Goal: Task Accomplishment & Management: Manage account settings

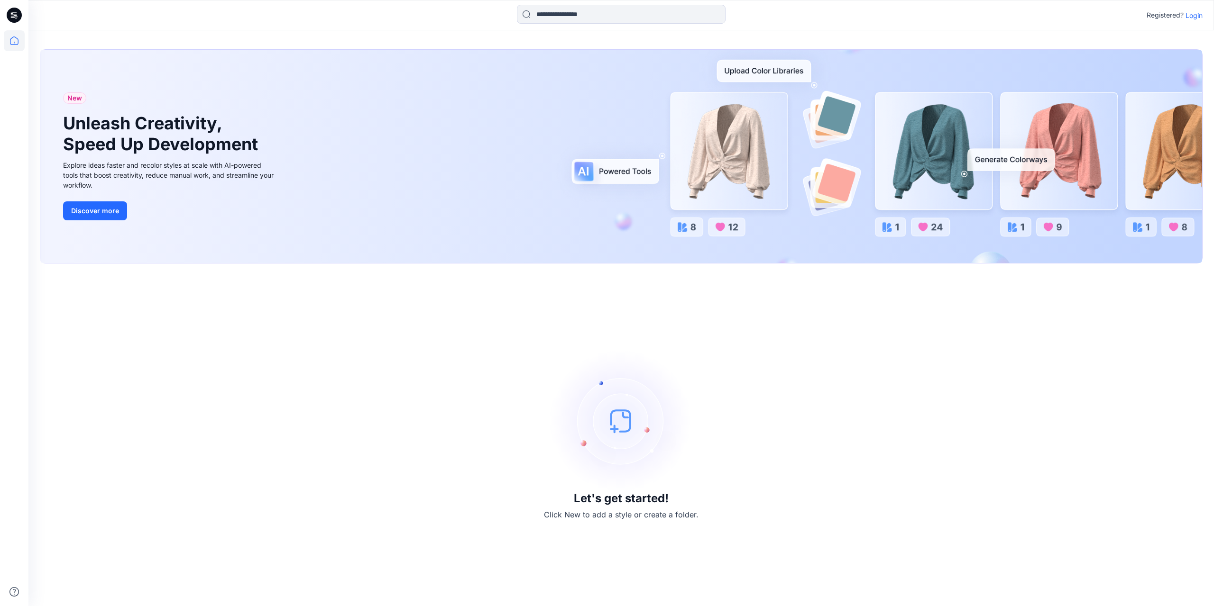
click at [1192, 15] on p "Login" at bounding box center [1193, 15] width 17 height 10
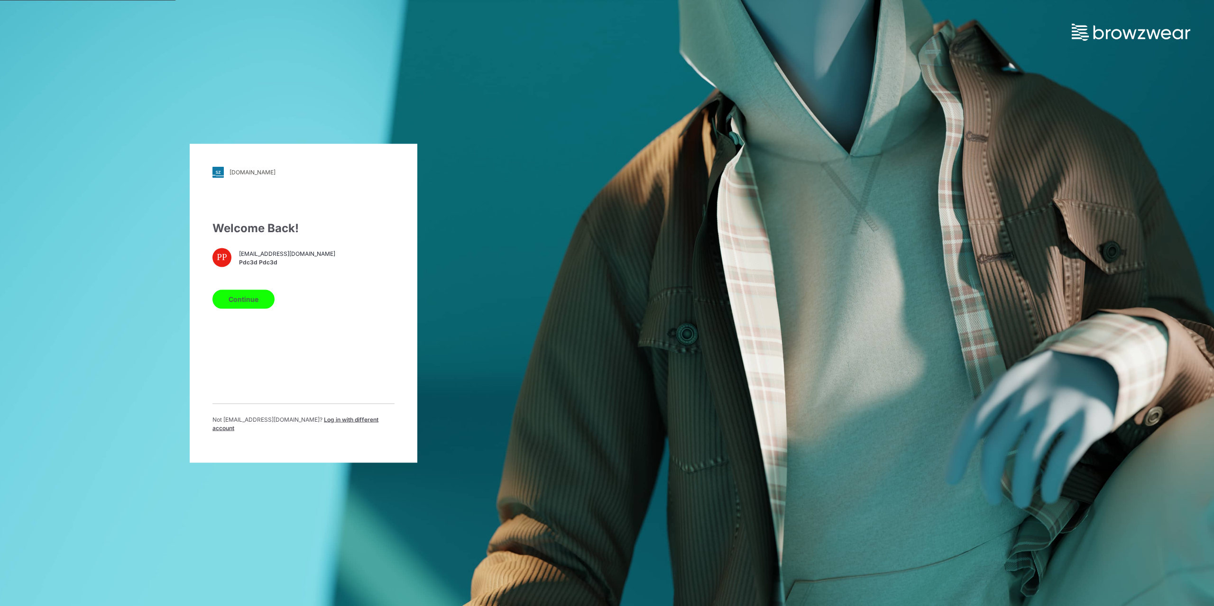
click at [238, 302] on button "Continue" at bounding box center [243, 299] width 62 height 19
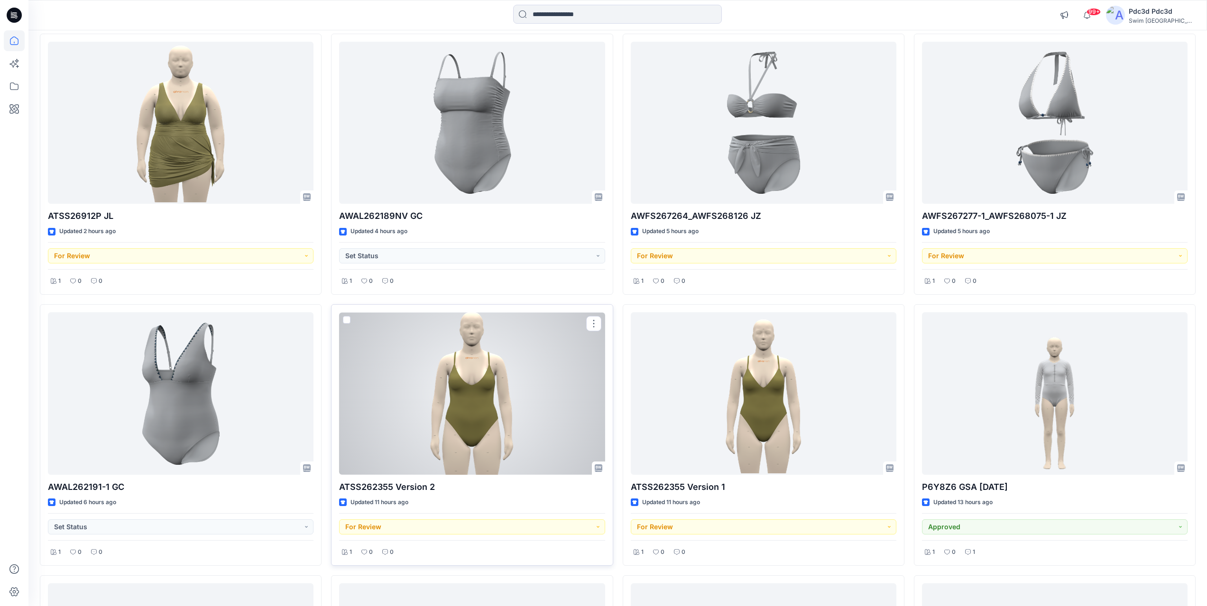
scroll to position [92, 0]
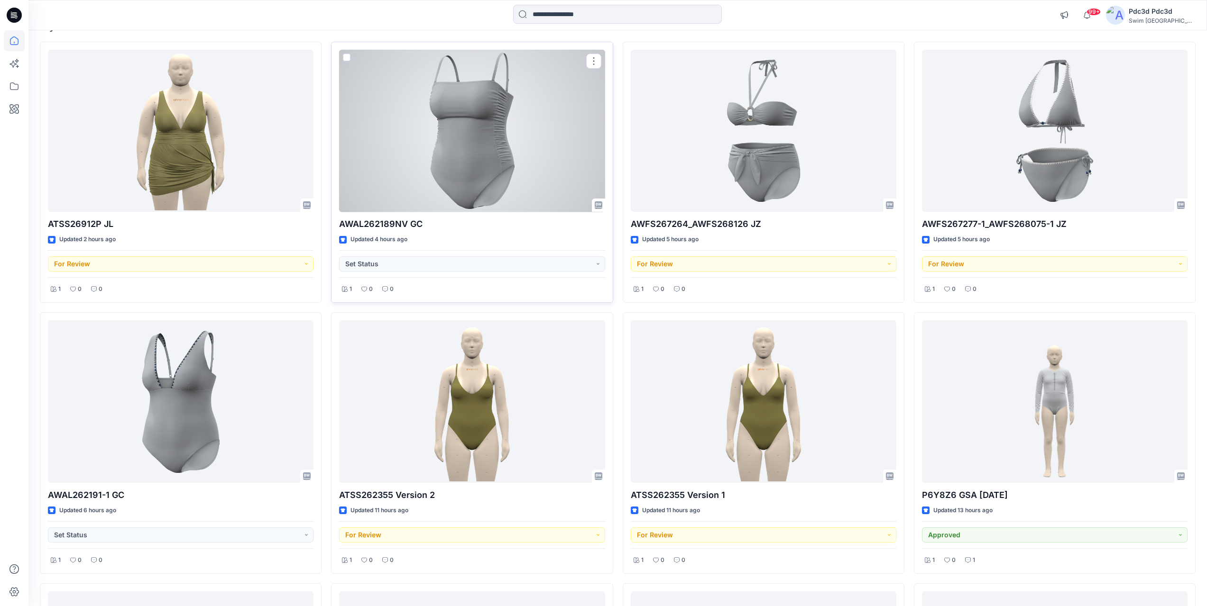
click at [448, 146] on div at bounding box center [472, 131] width 266 height 163
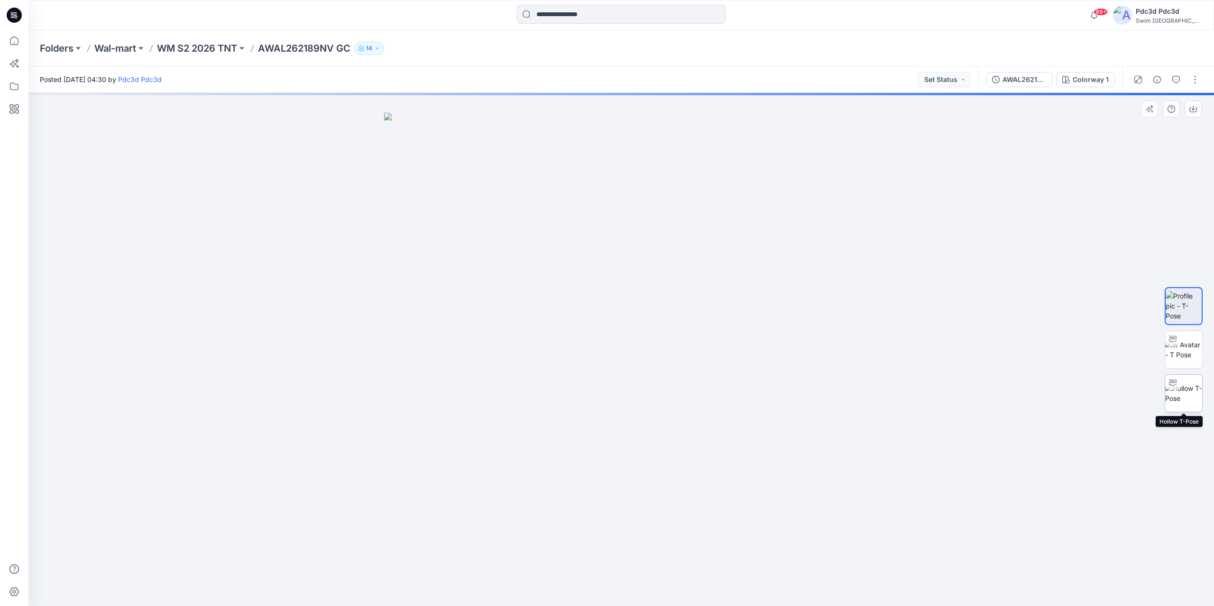
click at [1190, 398] on img at bounding box center [1183, 394] width 37 height 20
drag, startPoint x: 507, startPoint y: 586, endPoint x: 688, endPoint y: 589, distance: 181.1
click at [688, 589] on icon at bounding box center [622, 578] width 287 height 36
drag, startPoint x: 566, startPoint y: 222, endPoint x: 571, endPoint y: 399, distance: 176.9
click at [571, 399] on img at bounding box center [621, 344] width 925 height 525
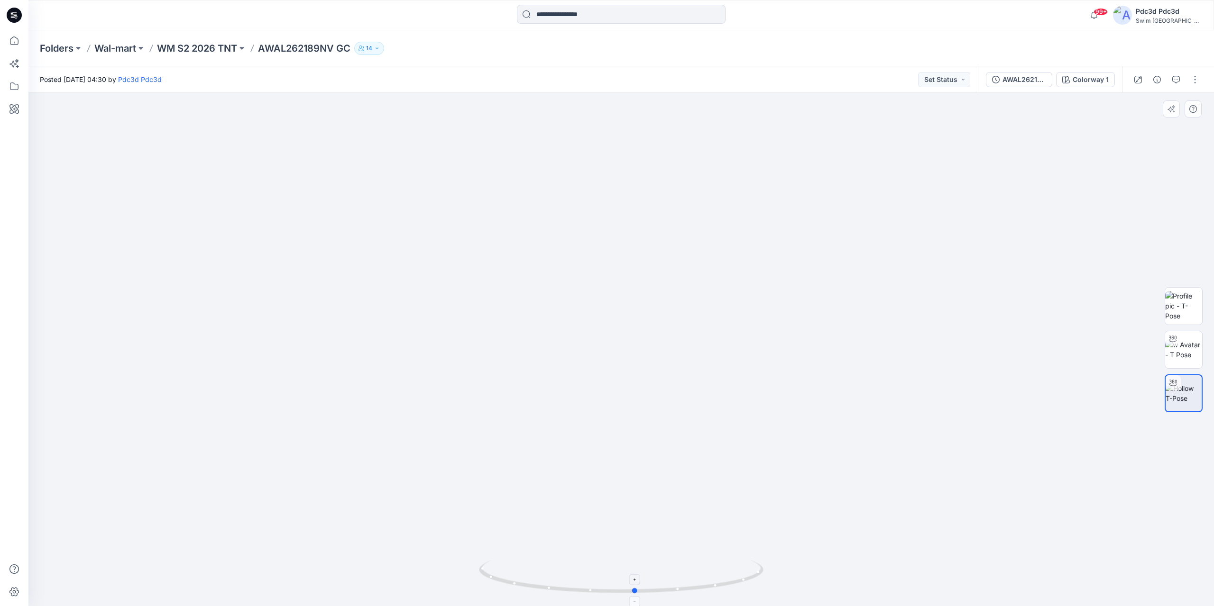
drag, startPoint x: 742, startPoint y: 586, endPoint x: 575, endPoint y: 583, distance: 166.9
click at [575, 583] on icon at bounding box center [622, 578] width 287 height 36
click at [192, 48] on p "WM S2 2026 TNT" at bounding box center [197, 48] width 80 height 13
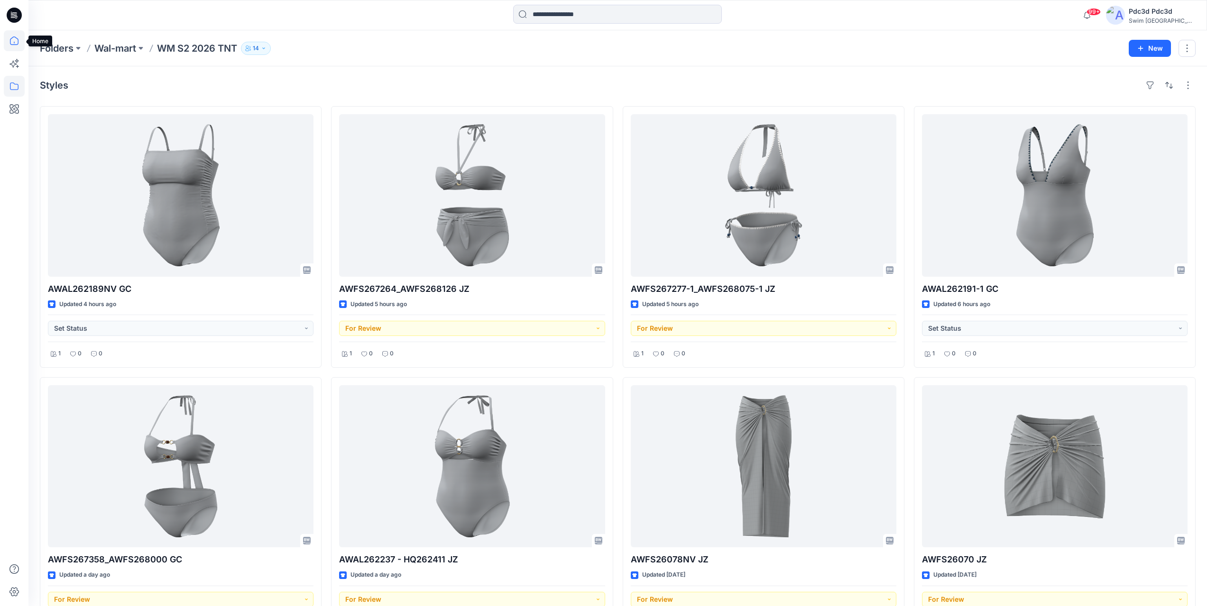
click at [11, 43] on icon at bounding box center [14, 40] width 21 height 21
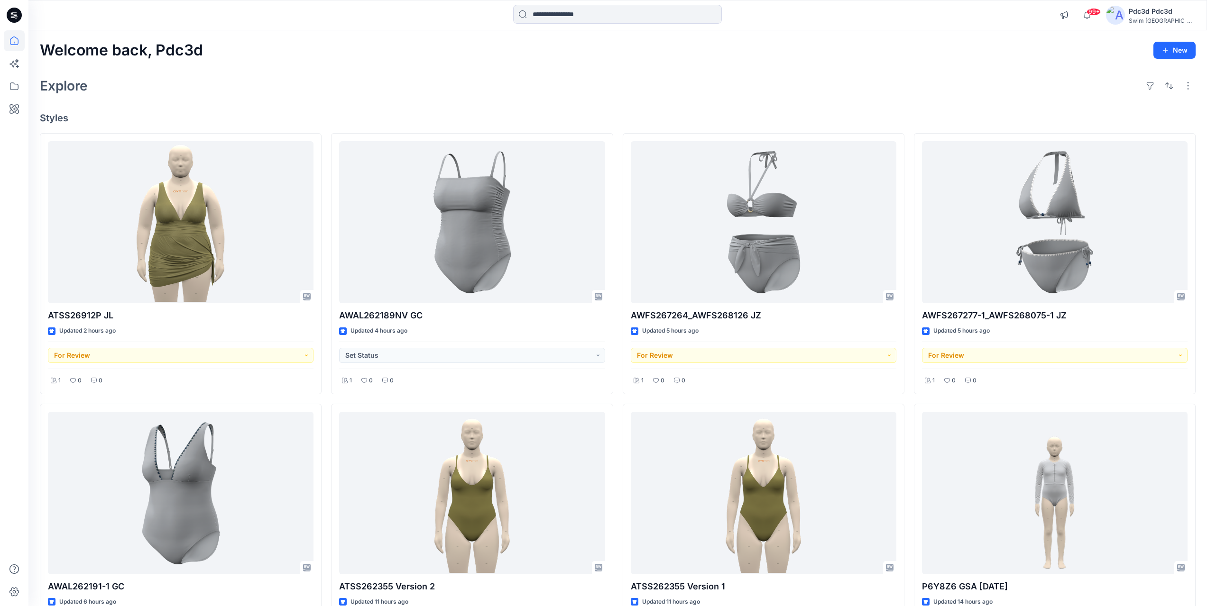
click at [478, 112] on h4 "Styles" at bounding box center [617, 117] width 1155 height 11
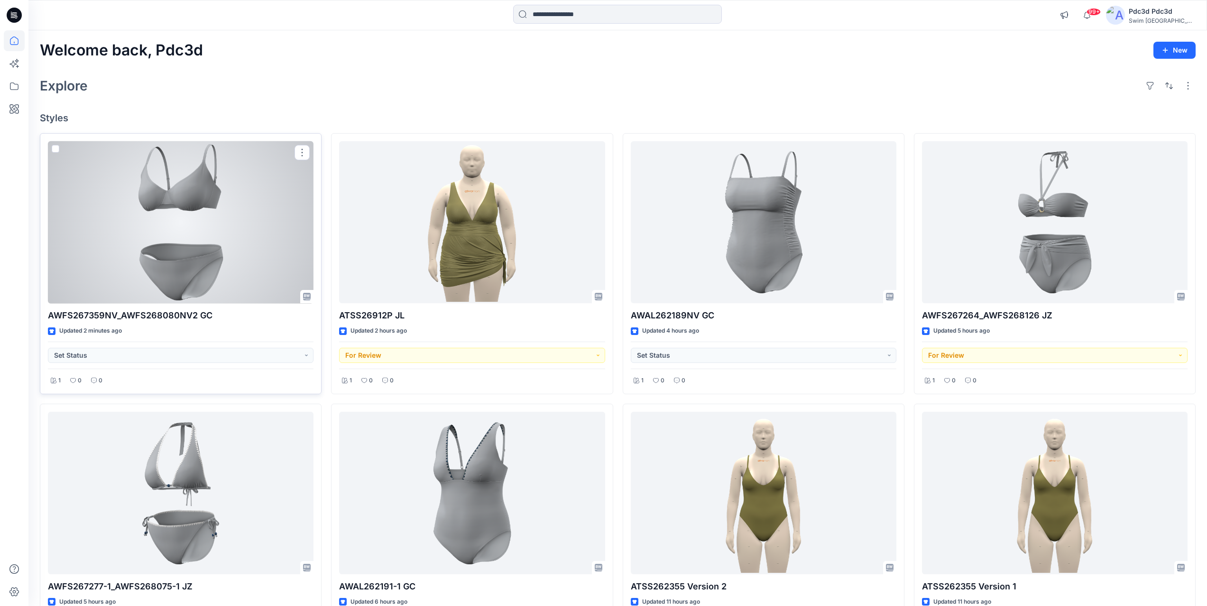
click at [196, 222] on div at bounding box center [181, 222] width 266 height 163
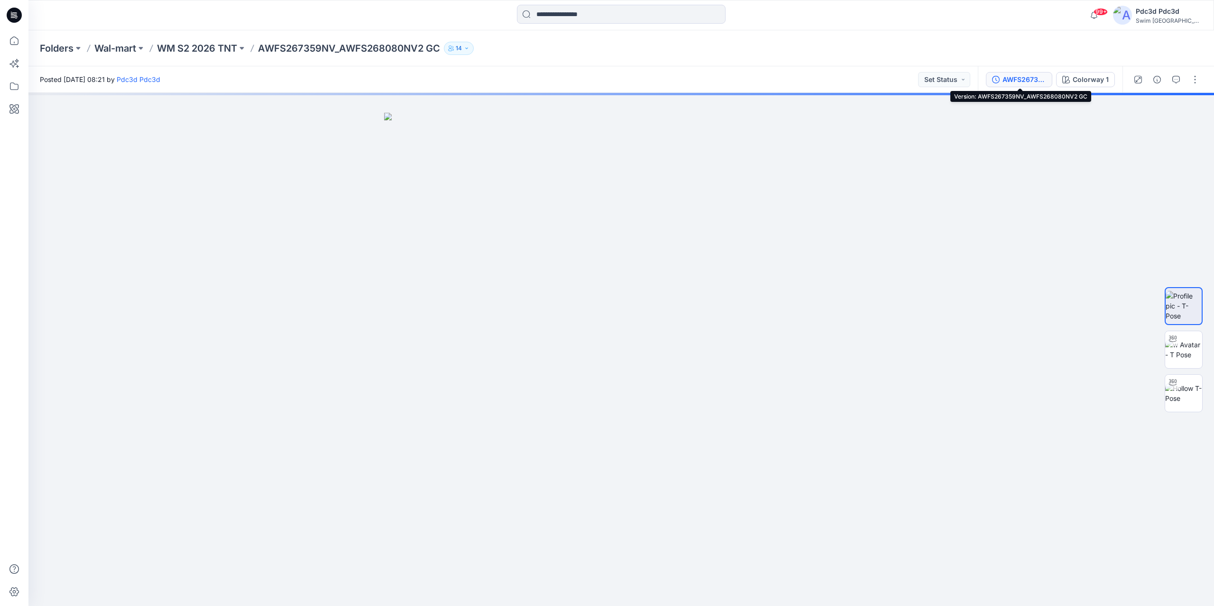
click at [1033, 83] on div "AWFS267359NV_AWFS268080NV2 GC" at bounding box center [1024, 79] width 44 height 10
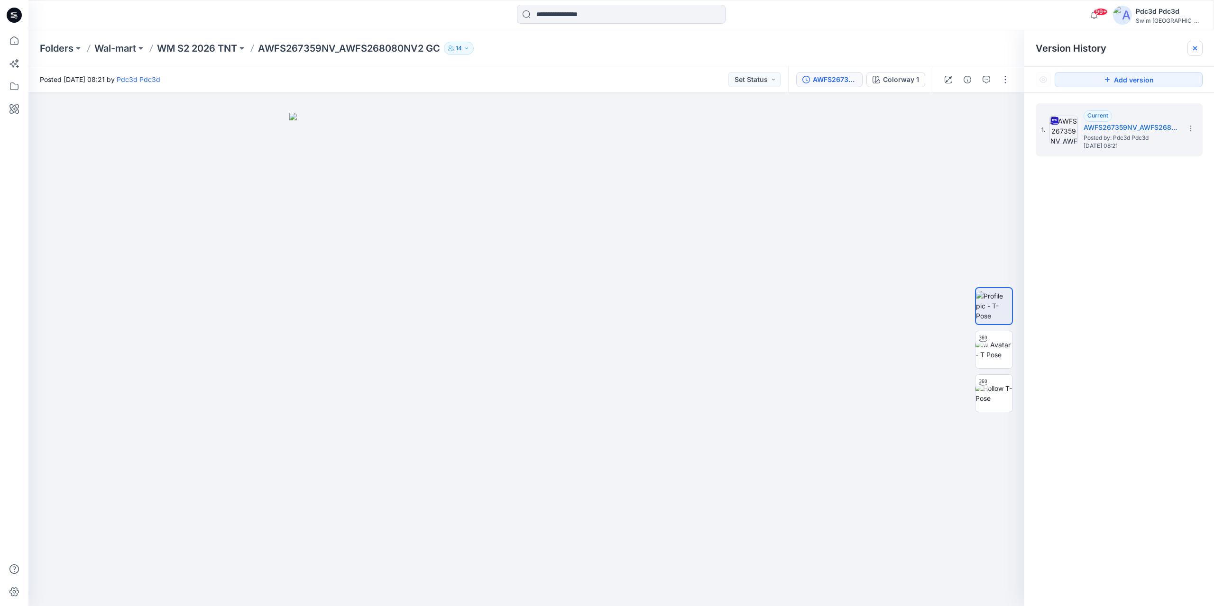
click at [1193, 46] on icon at bounding box center [1195, 48] width 4 height 4
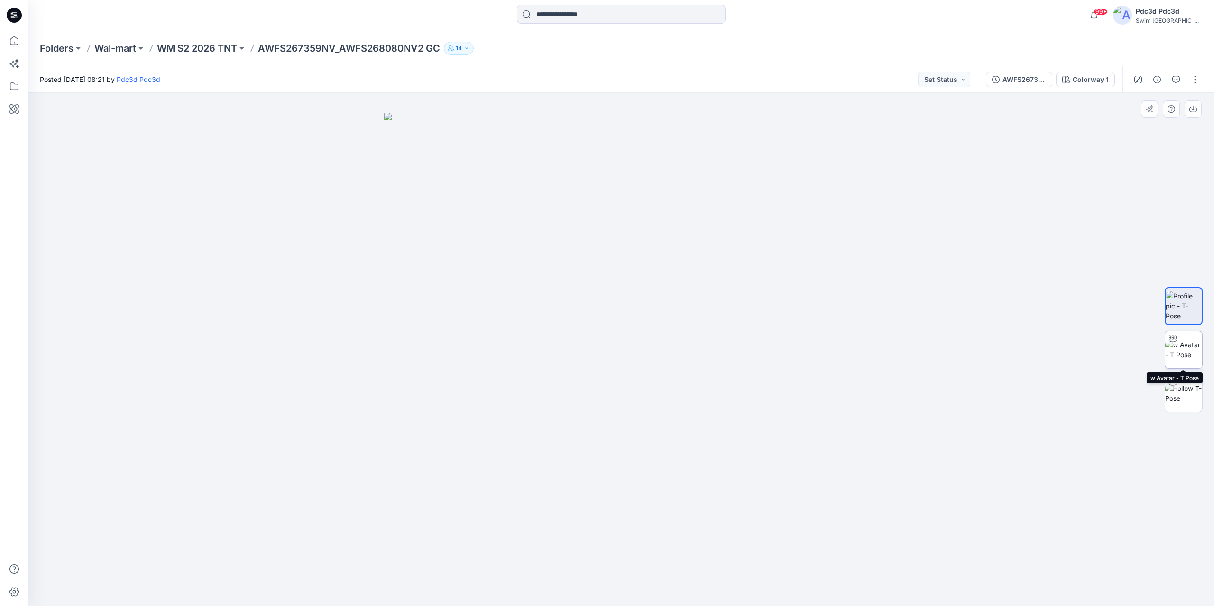
click at [1172, 355] on img at bounding box center [1183, 350] width 37 height 20
click at [705, 585] on icon at bounding box center [622, 578] width 287 height 36
click at [202, 47] on p "WM S2 2026 TNT" at bounding box center [197, 48] width 80 height 13
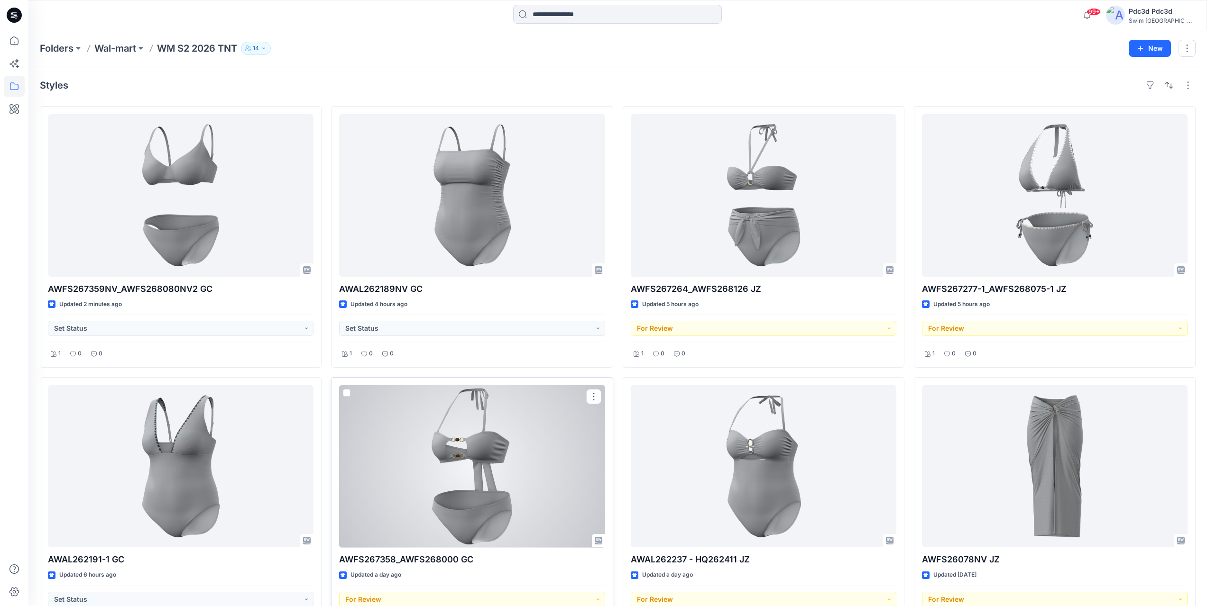
click at [538, 461] on div at bounding box center [472, 466] width 266 height 163
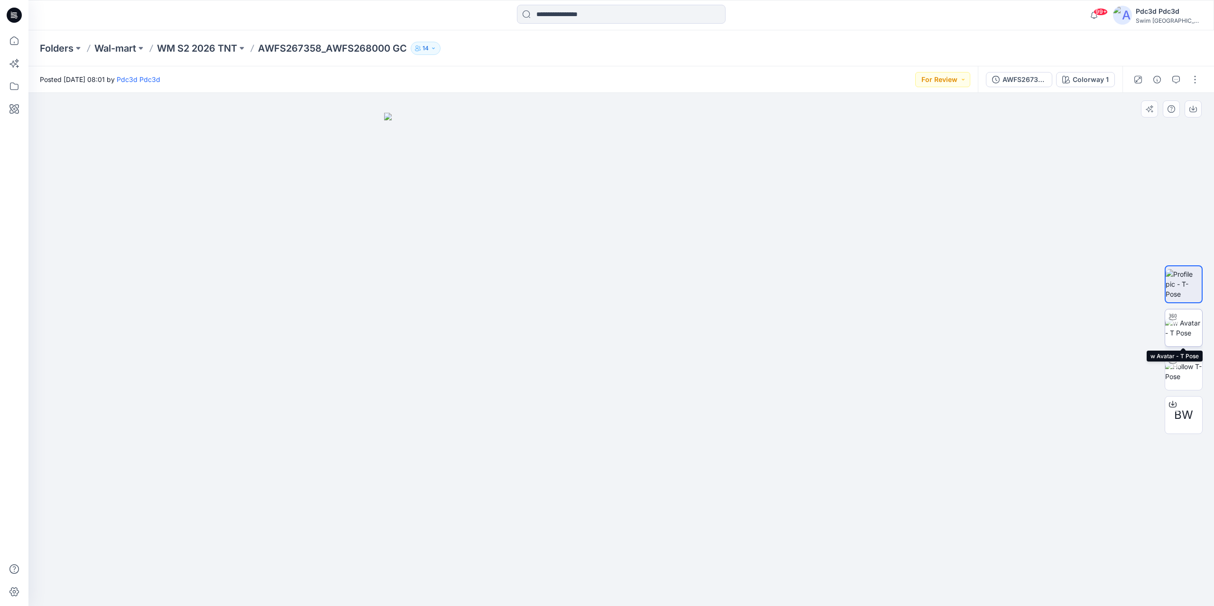
click at [1187, 322] on img at bounding box center [1183, 328] width 37 height 20
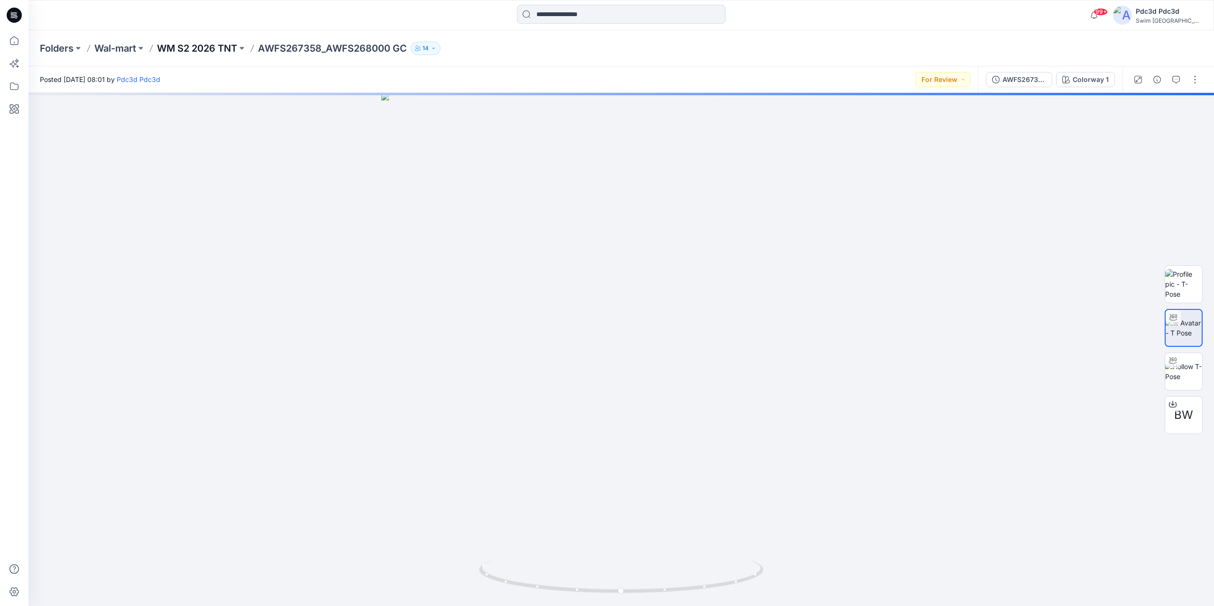
click at [173, 48] on p "WM S2 2026 TNT" at bounding box center [197, 48] width 80 height 13
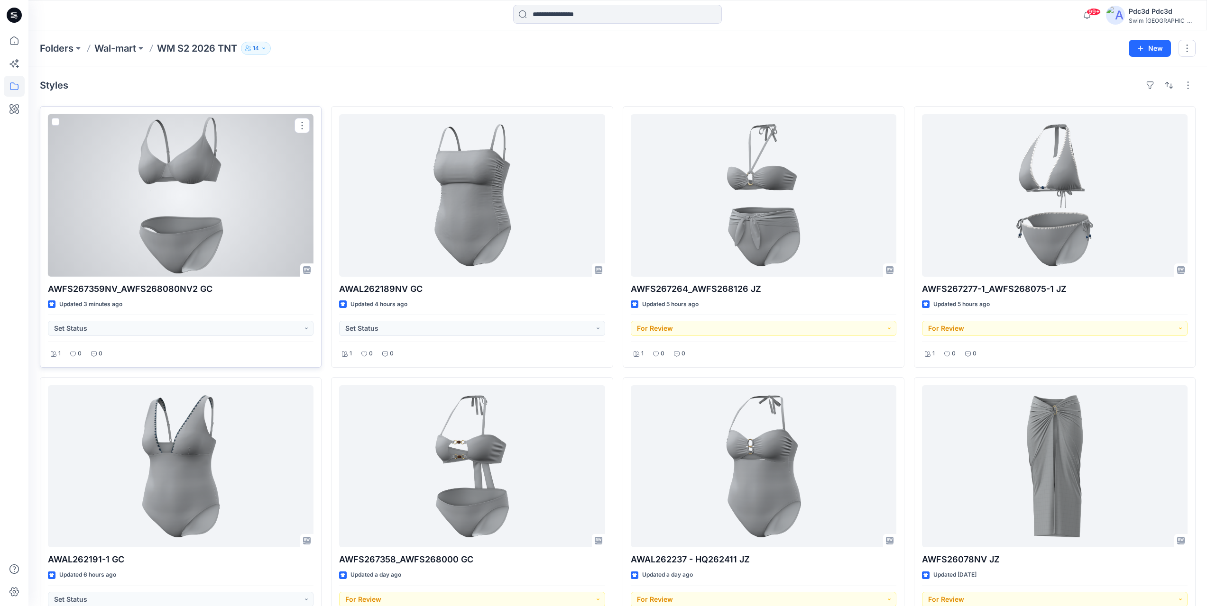
click at [232, 235] on div at bounding box center [181, 195] width 266 height 163
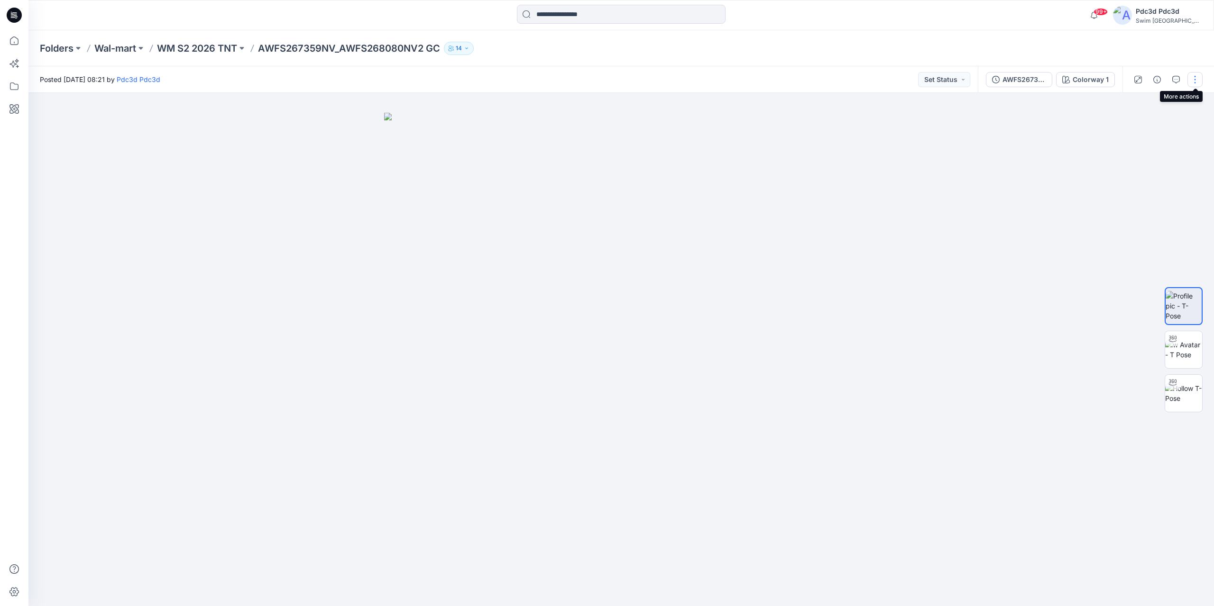
click at [1191, 78] on button "button" at bounding box center [1194, 79] width 15 height 15
click at [1153, 124] on button "Edit" at bounding box center [1154, 128] width 87 height 18
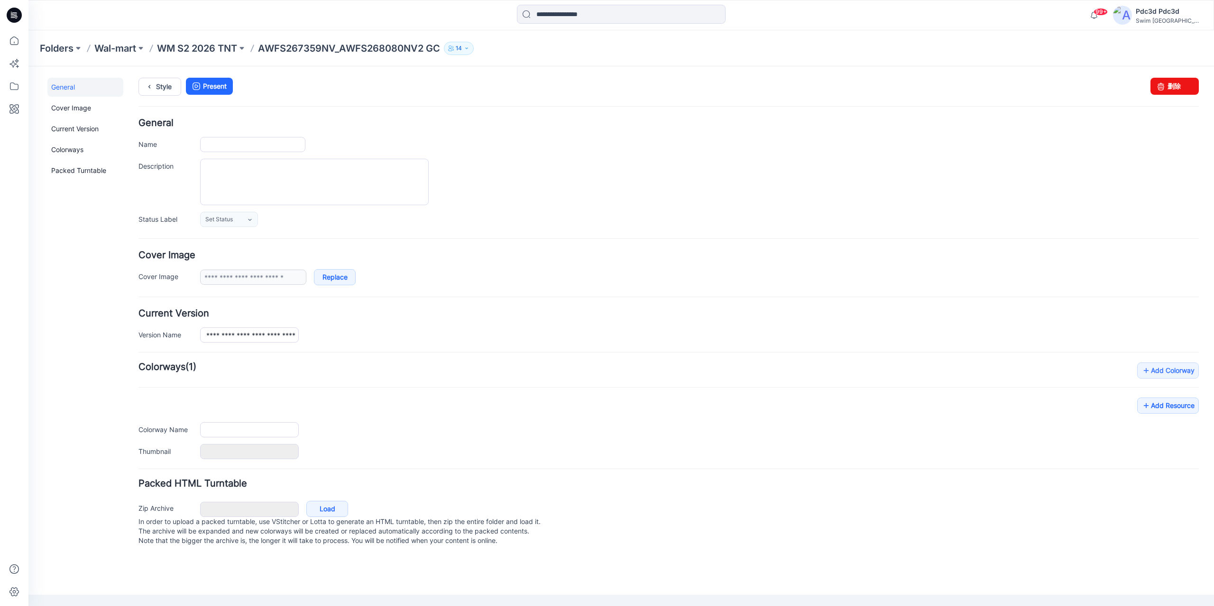
type input "**********"
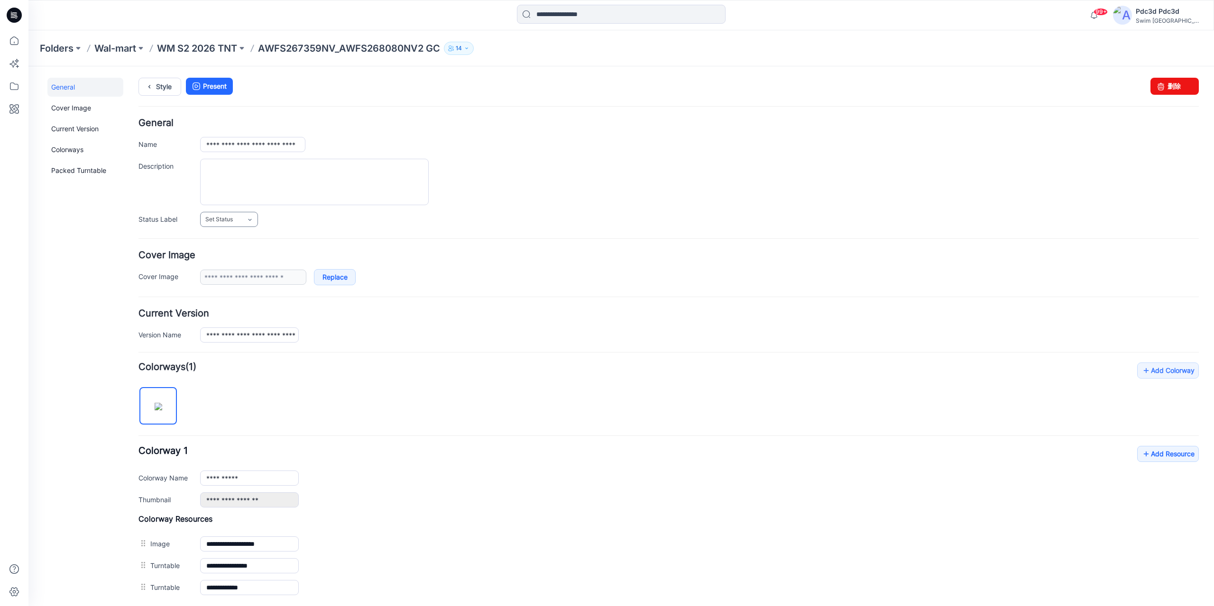
click at [252, 223] on icon at bounding box center [250, 220] width 8 height 8
click at [264, 260] on link "For Review" at bounding box center [240, 260] width 76 height 20
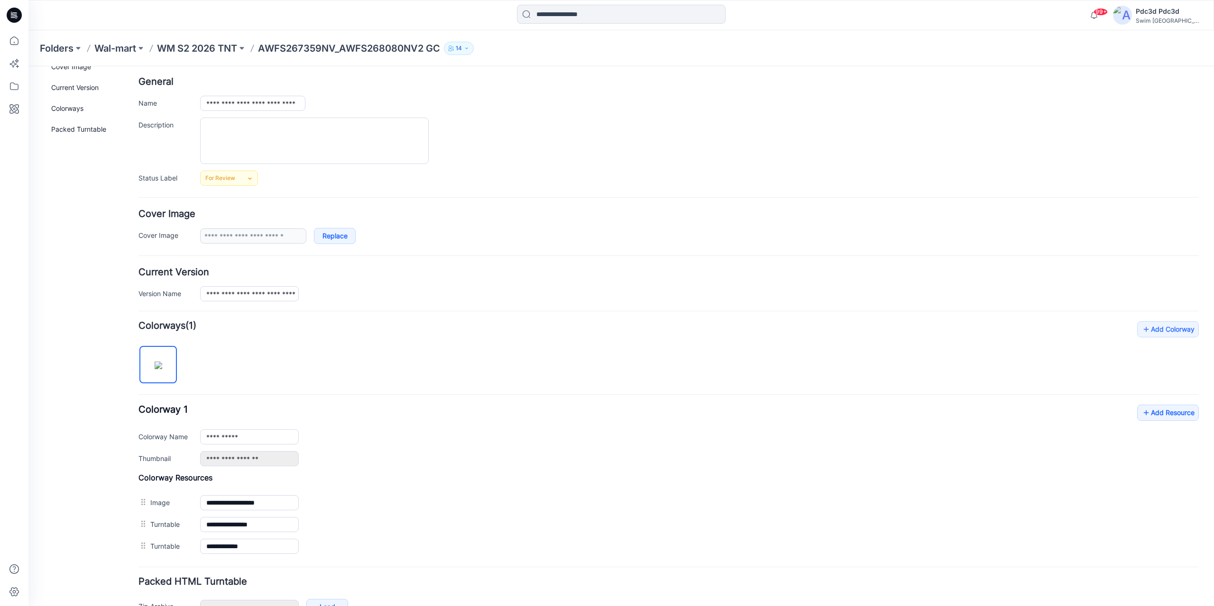
scroll to position [95, 0]
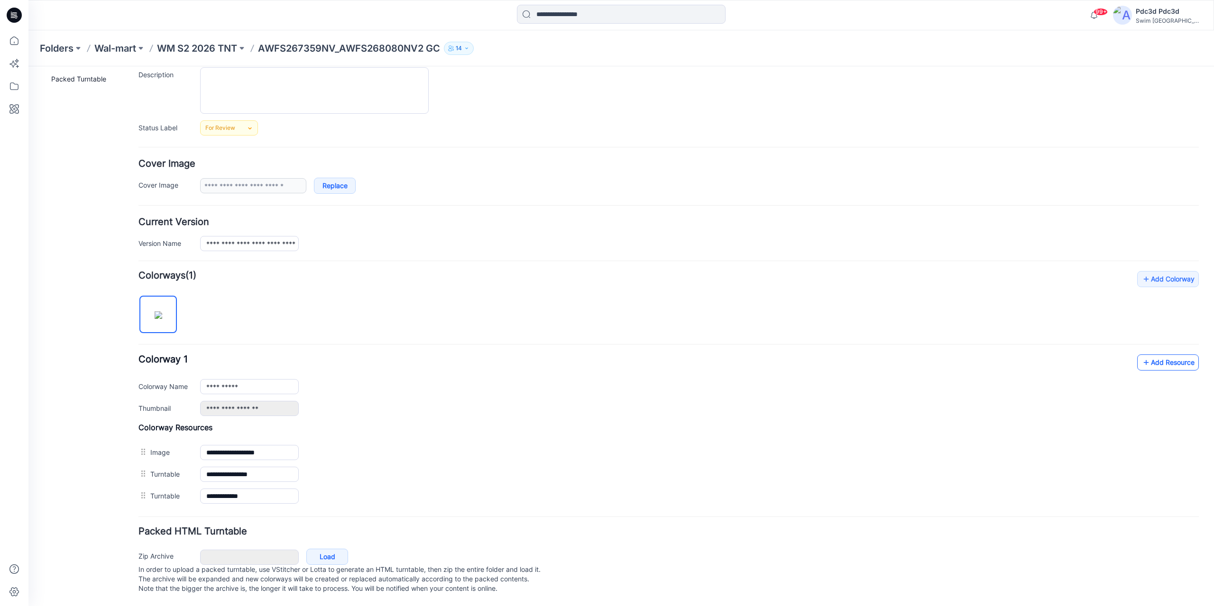
click at [1157, 357] on link "Add Resource" at bounding box center [1168, 363] width 62 height 16
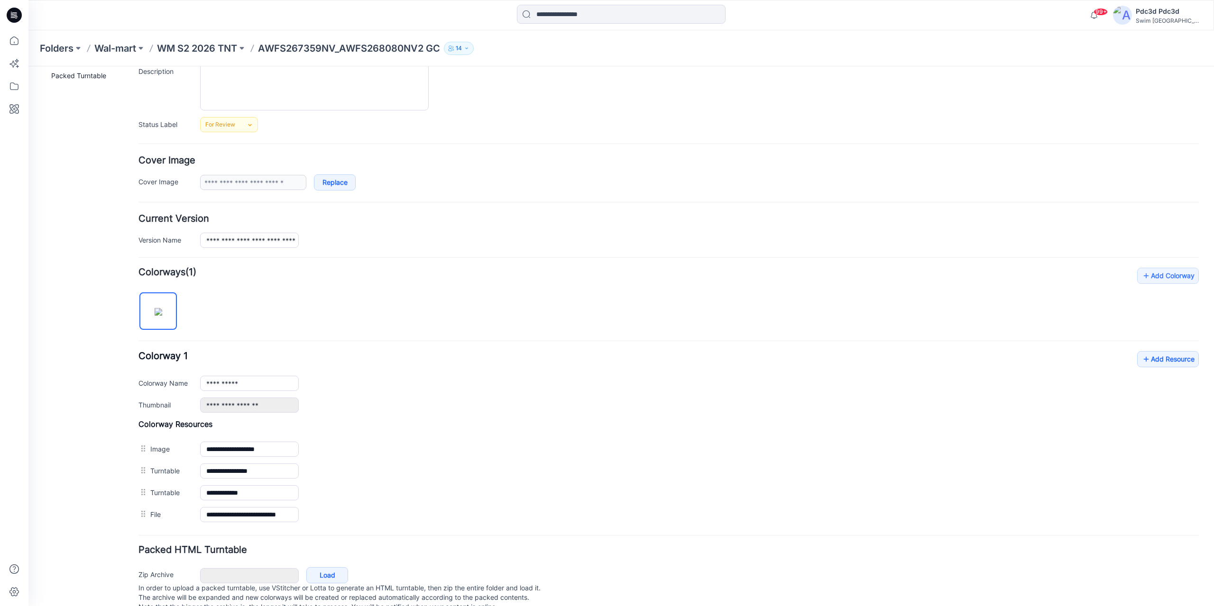
click at [193, 40] on div "Folders Wal-mart WM S2 2026 TNT AWFS267359NV_AWFS268080NV2 GC 14" at bounding box center [620, 48] width 1185 height 36
click at [209, 50] on p "WM S2 2026 TNT" at bounding box center [197, 48] width 80 height 13
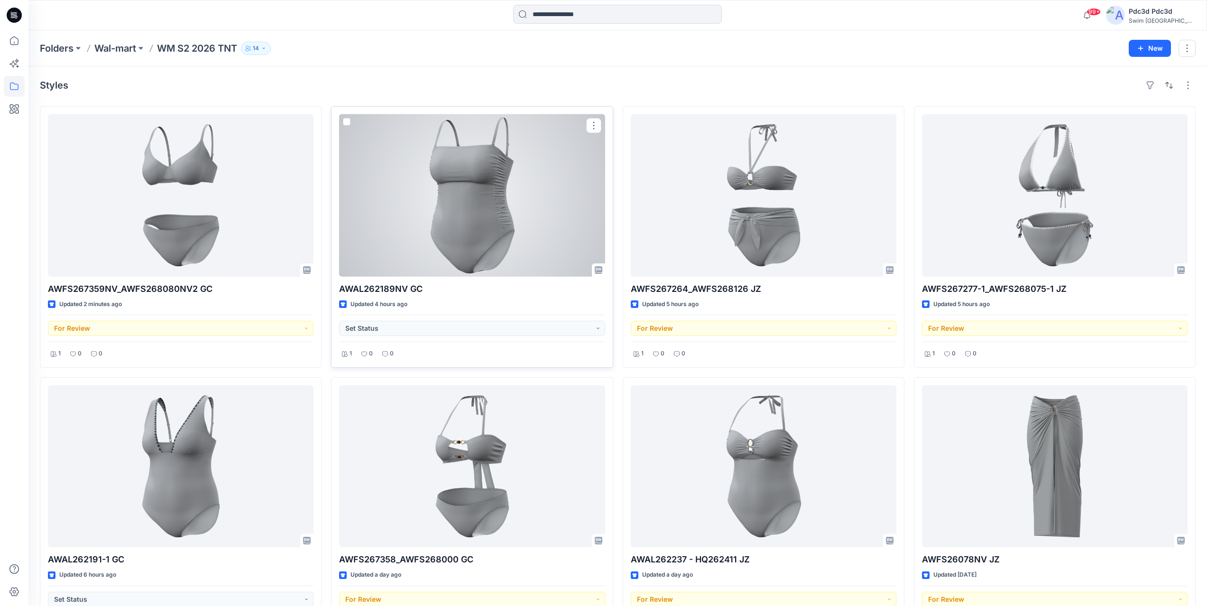
click at [497, 201] on div at bounding box center [472, 195] width 266 height 163
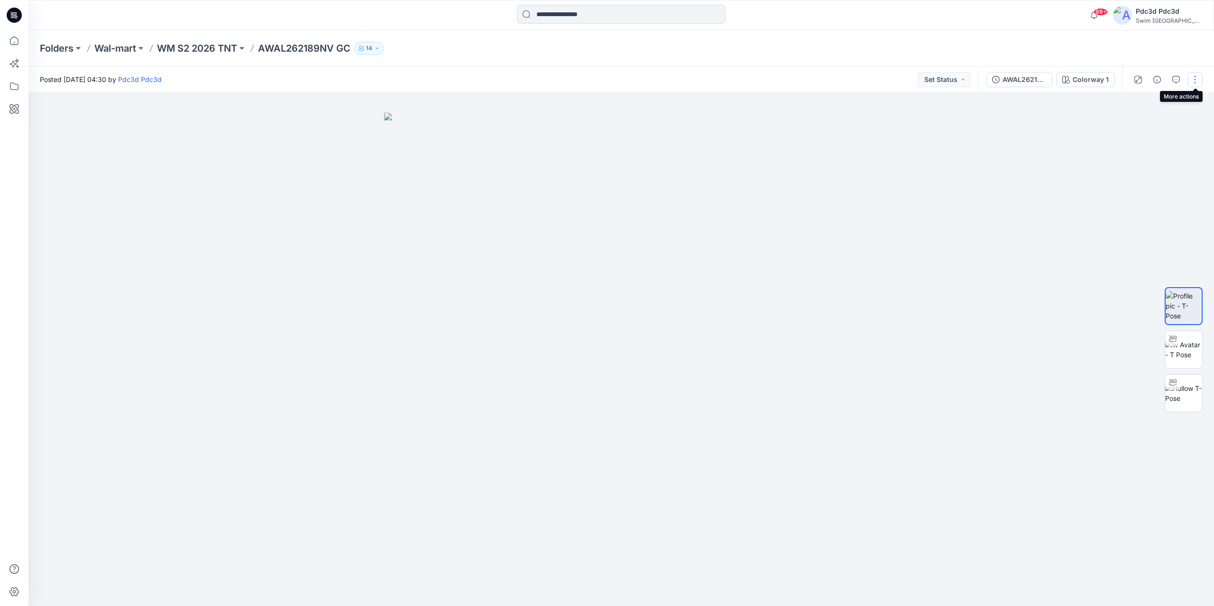
click at [1193, 77] on button "button" at bounding box center [1194, 79] width 15 height 15
click at [1134, 125] on p "Edit" at bounding box center [1134, 128] width 12 height 10
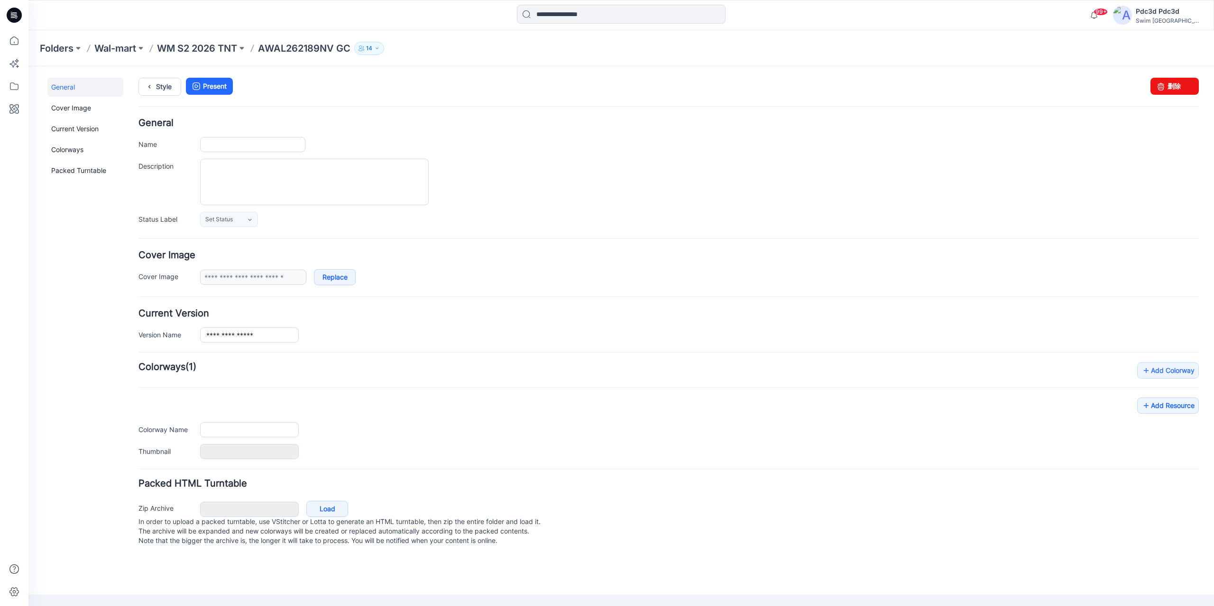
type input "**********"
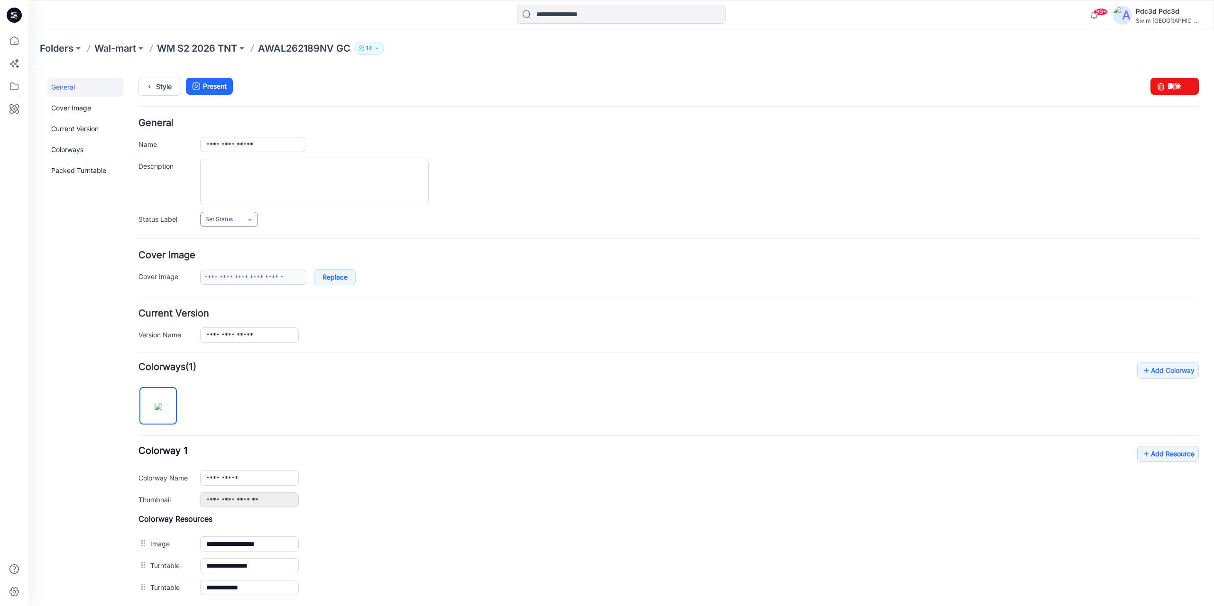
click at [250, 223] on icon at bounding box center [250, 220] width 8 height 8
click at [241, 265] on link "For Review" at bounding box center [240, 260] width 76 height 20
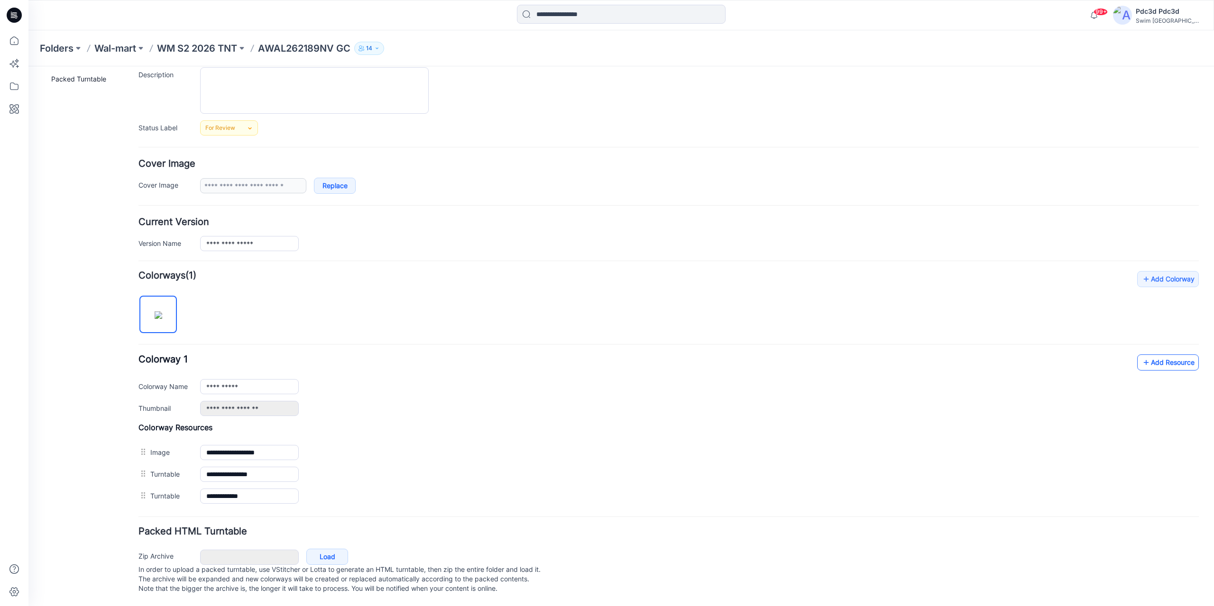
click at [1141, 360] on icon at bounding box center [1145, 362] width 9 height 15
click at [1176, 360] on link "Add Resource" at bounding box center [1168, 363] width 62 height 16
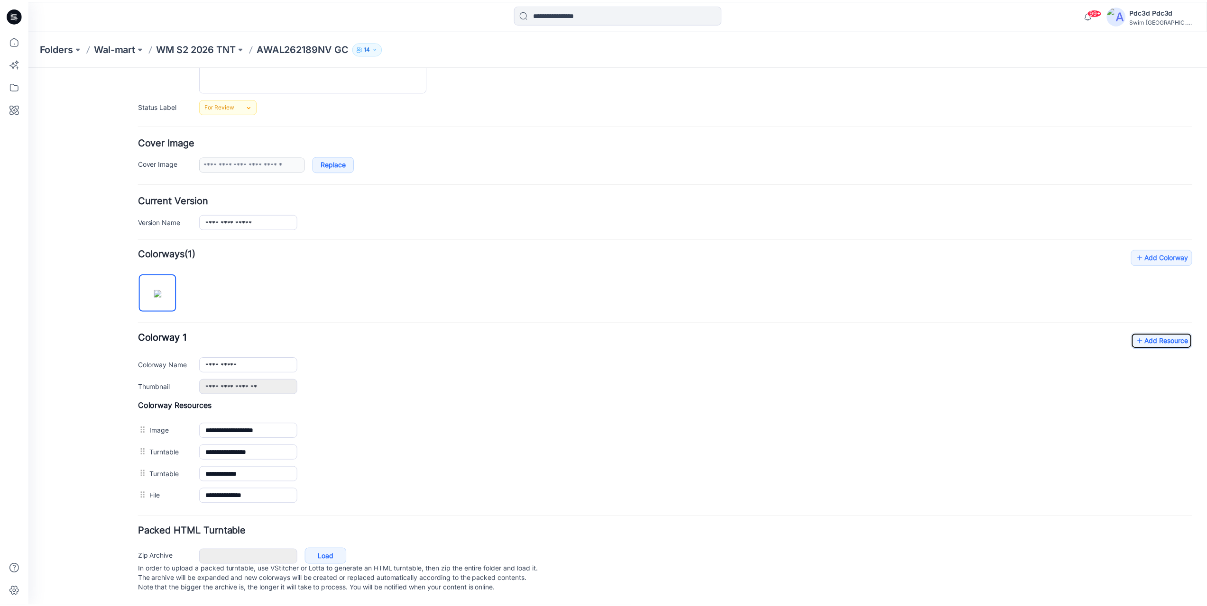
scroll to position [123, 0]
click at [206, 49] on p "WM S2 2026 TNT" at bounding box center [197, 48] width 80 height 13
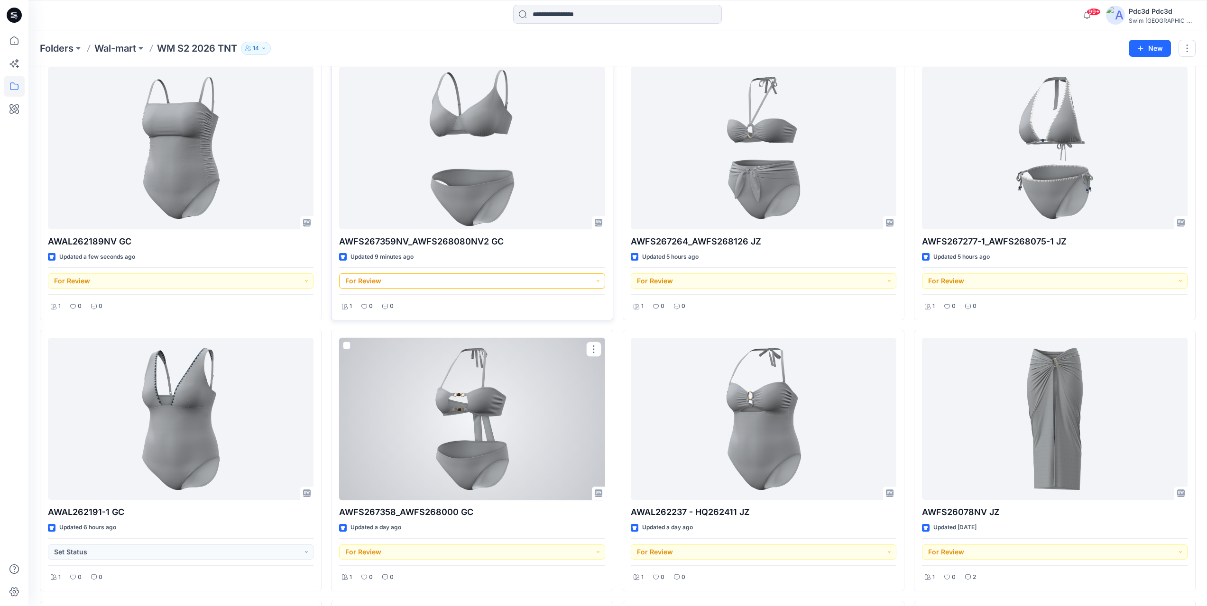
scroll to position [95, 0]
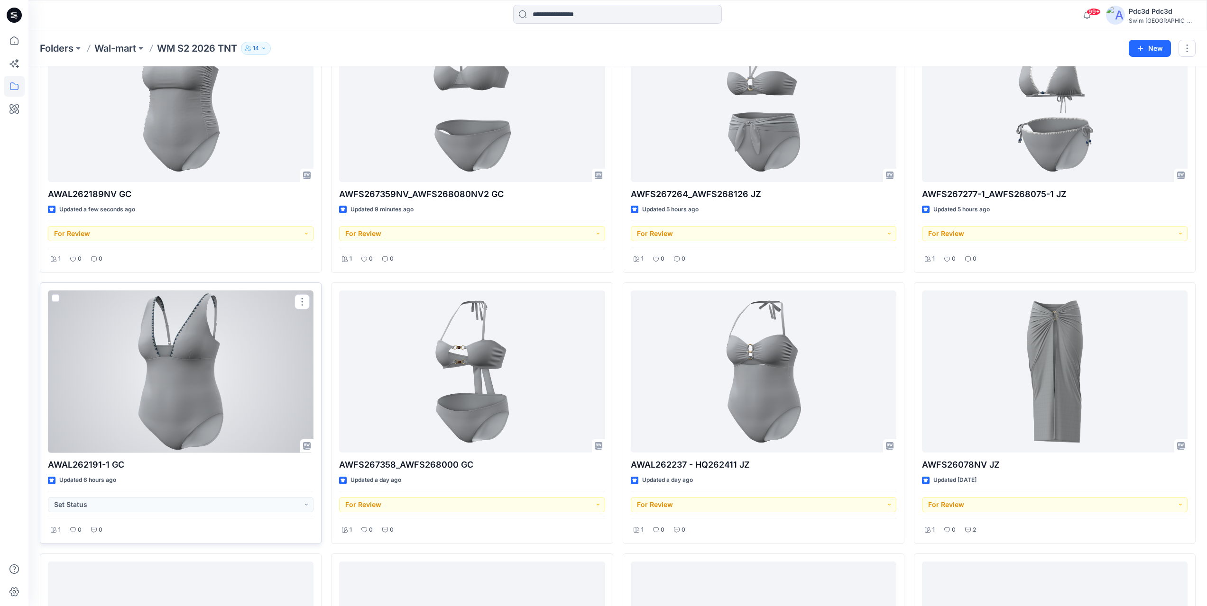
click at [242, 370] on div at bounding box center [181, 372] width 266 height 163
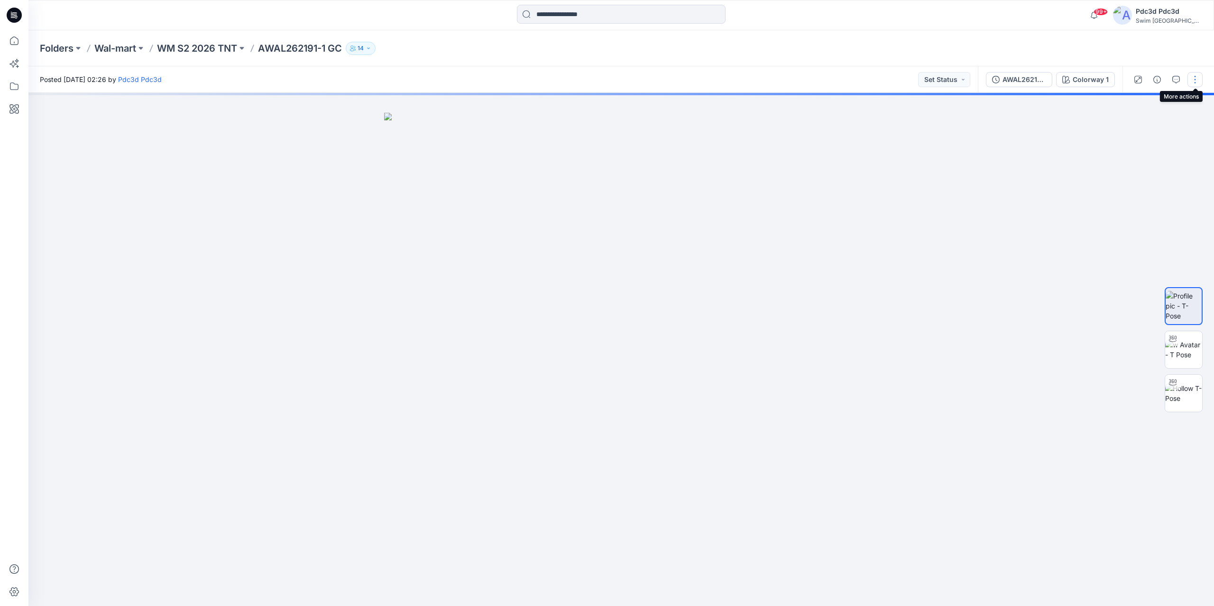
click at [1192, 82] on button "button" at bounding box center [1194, 79] width 15 height 15
click at [1138, 129] on p "Edit" at bounding box center [1134, 128] width 12 height 10
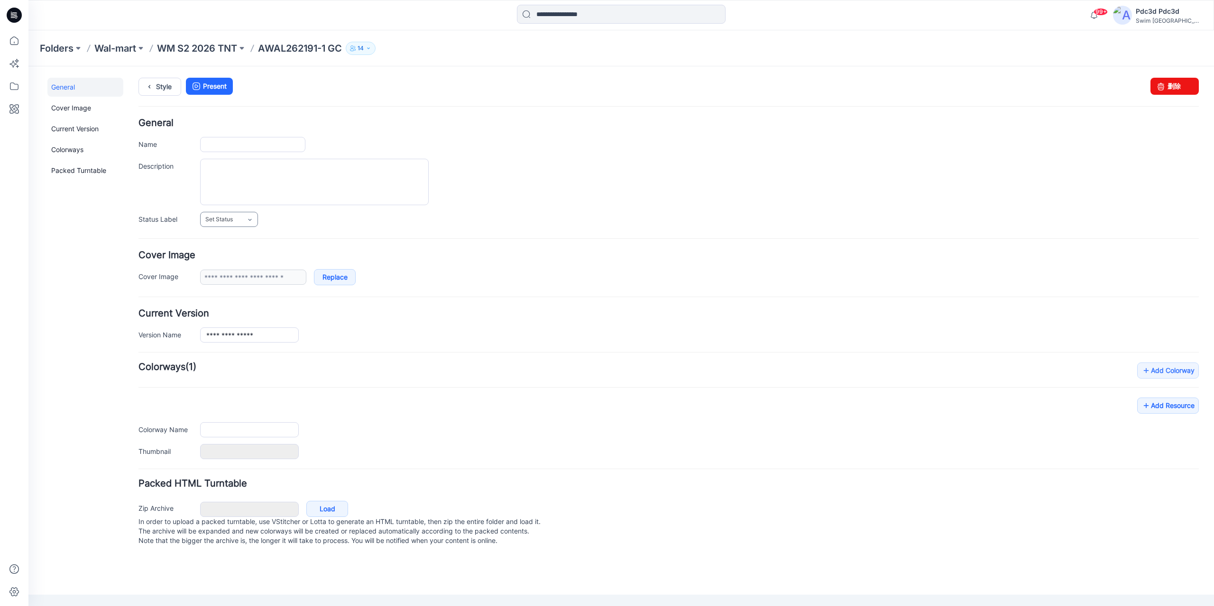
click at [248, 219] on icon at bounding box center [249, 220] width 3 height 2
click at [247, 265] on link "For Review" at bounding box center [240, 260] width 76 height 20
type input "**********"
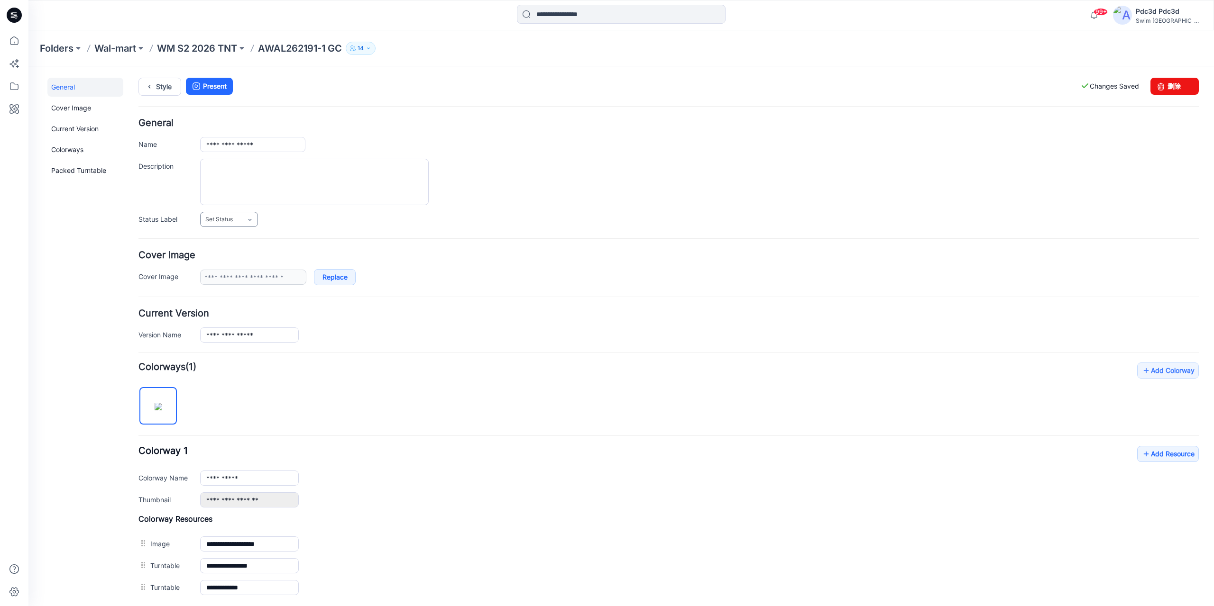
click at [248, 220] on icon at bounding box center [250, 220] width 8 height 8
click at [250, 262] on link "For Review" at bounding box center [240, 260] width 76 height 20
click at [517, 256] on h4 "Cover Image" at bounding box center [668, 255] width 1060 height 9
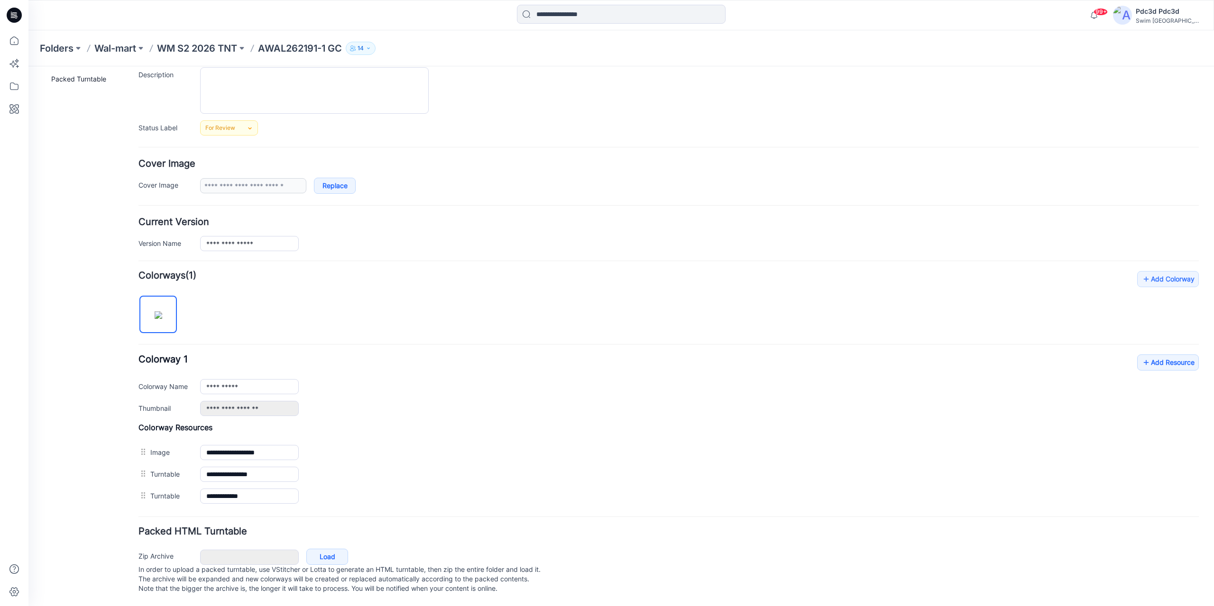
scroll to position [101, 0]
click at [1161, 357] on link "Add Resource" at bounding box center [1168, 363] width 62 height 16
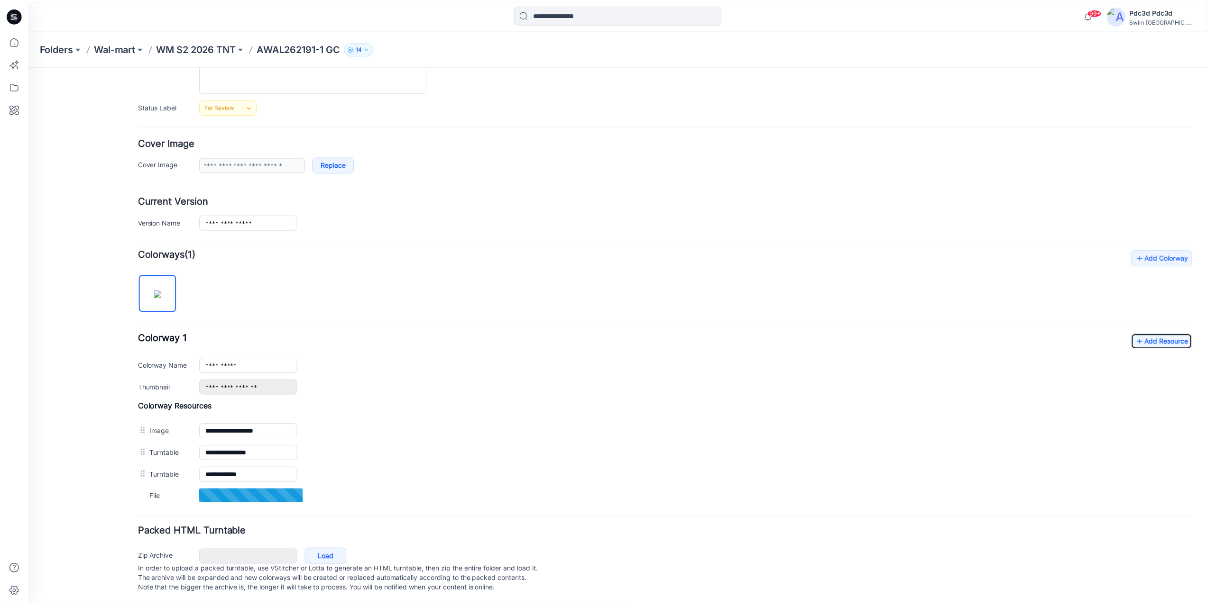
scroll to position [123, 0]
click at [218, 49] on p "WM S2 2026 TNT" at bounding box center [197, 48] width 80 height 13
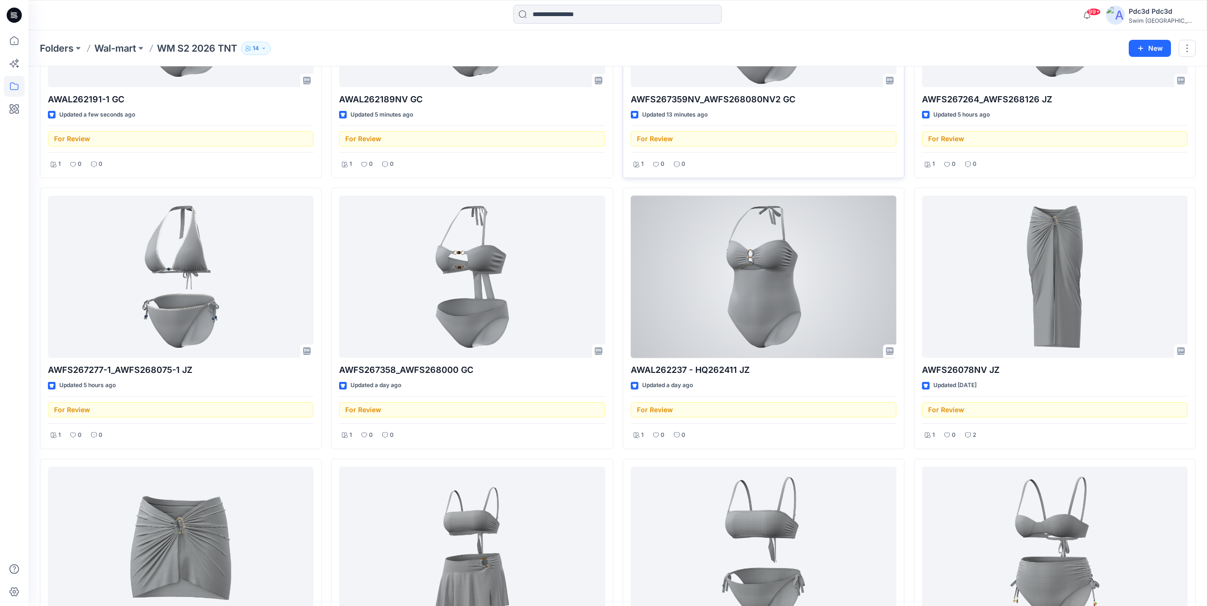
scroll to position [237, 0]
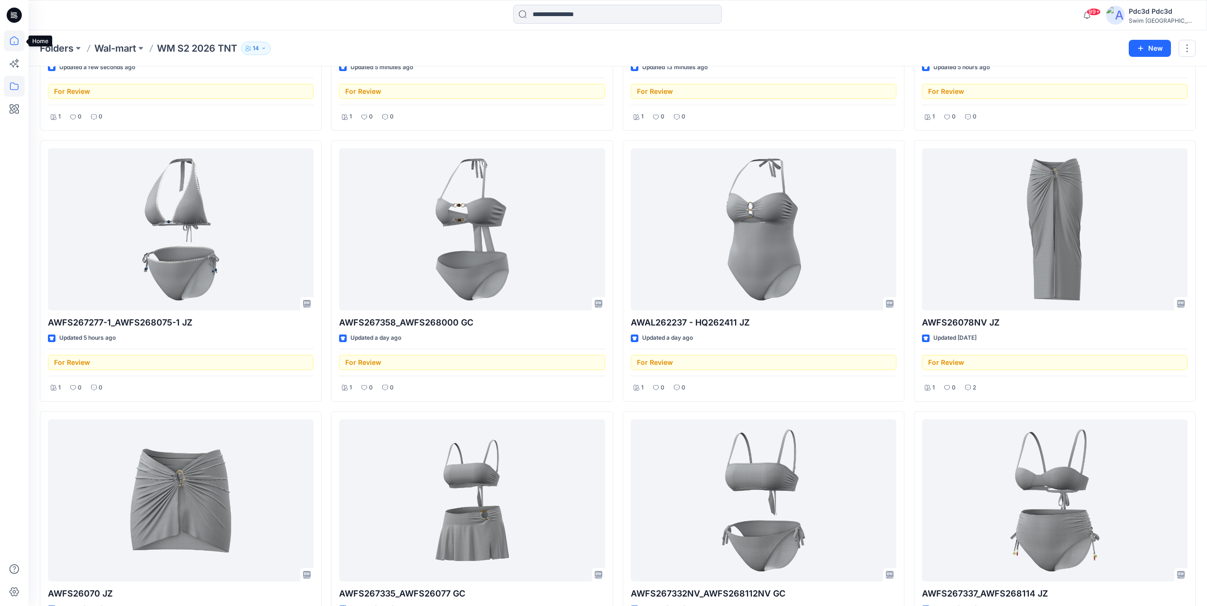
click at [16, 41] on icon at bounding box center [14, 40] width 21 height 21
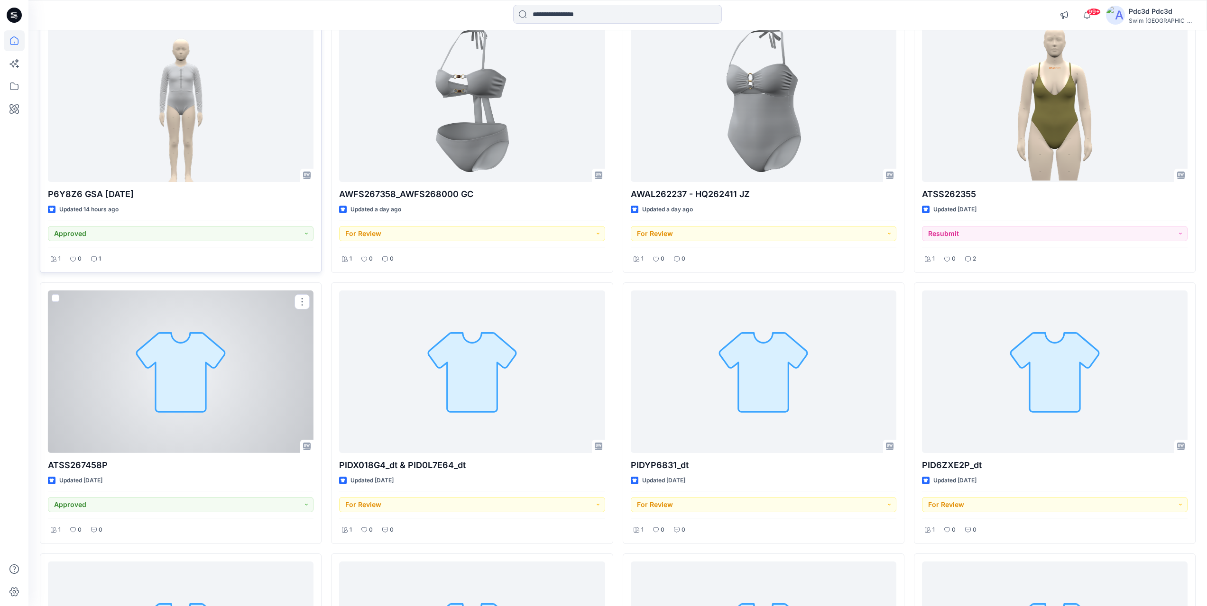
scroll to position [660, 0]
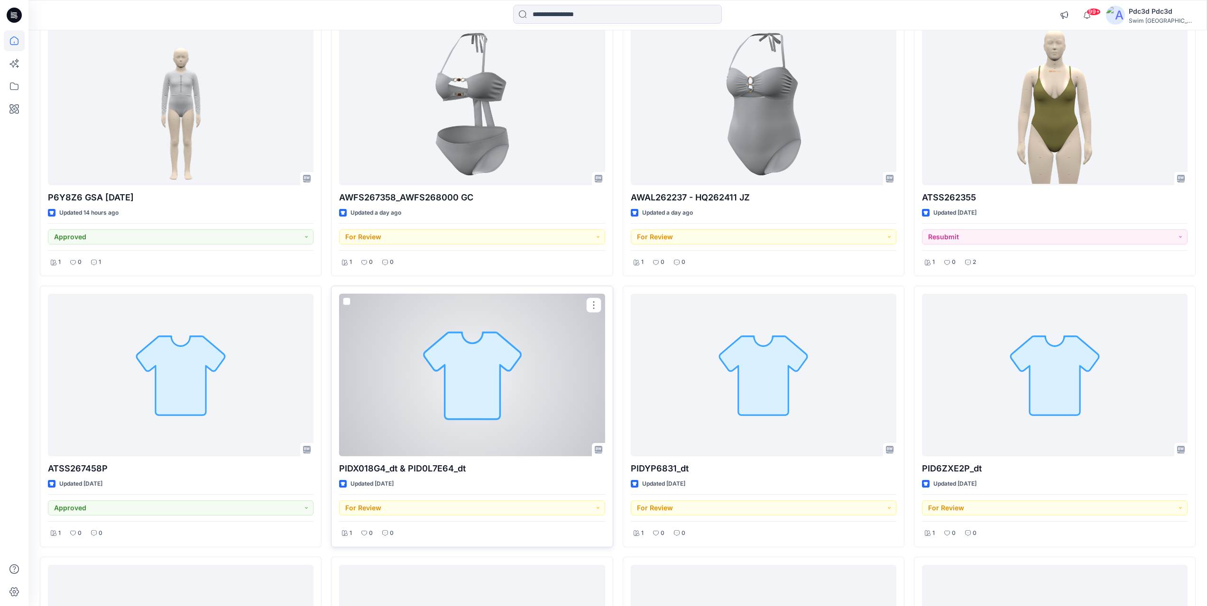
click at [458, 388] on div at bounding box center [472, 375] width 266 height 163
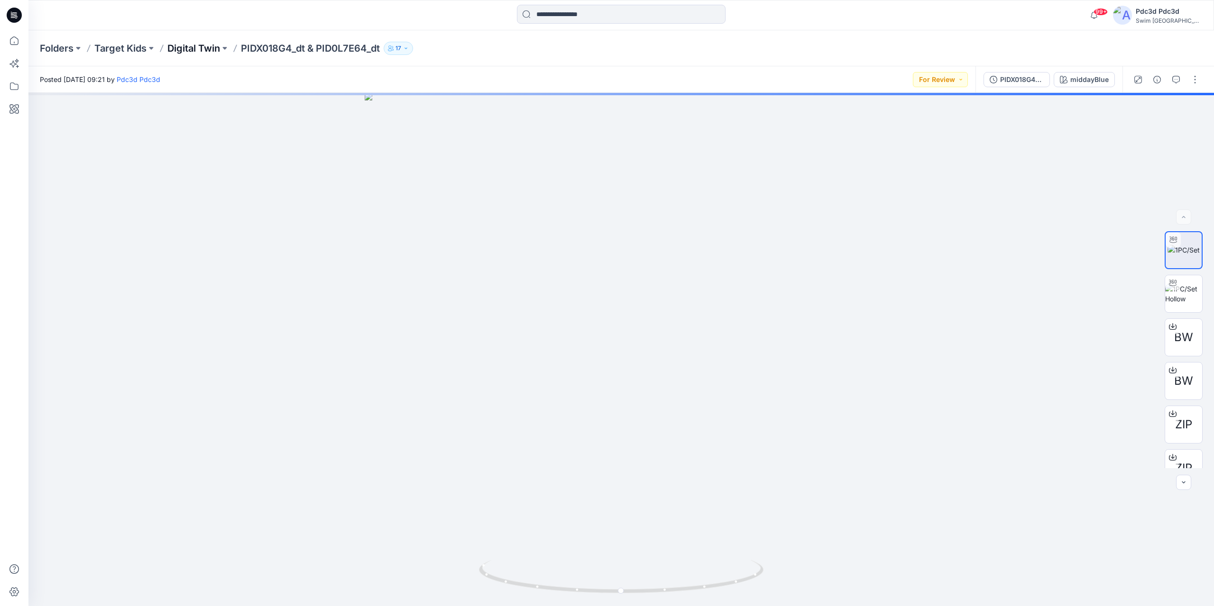
click at [202, 46] on p "Digital Twin" at bounding box center [193, 48] width 53 height 13
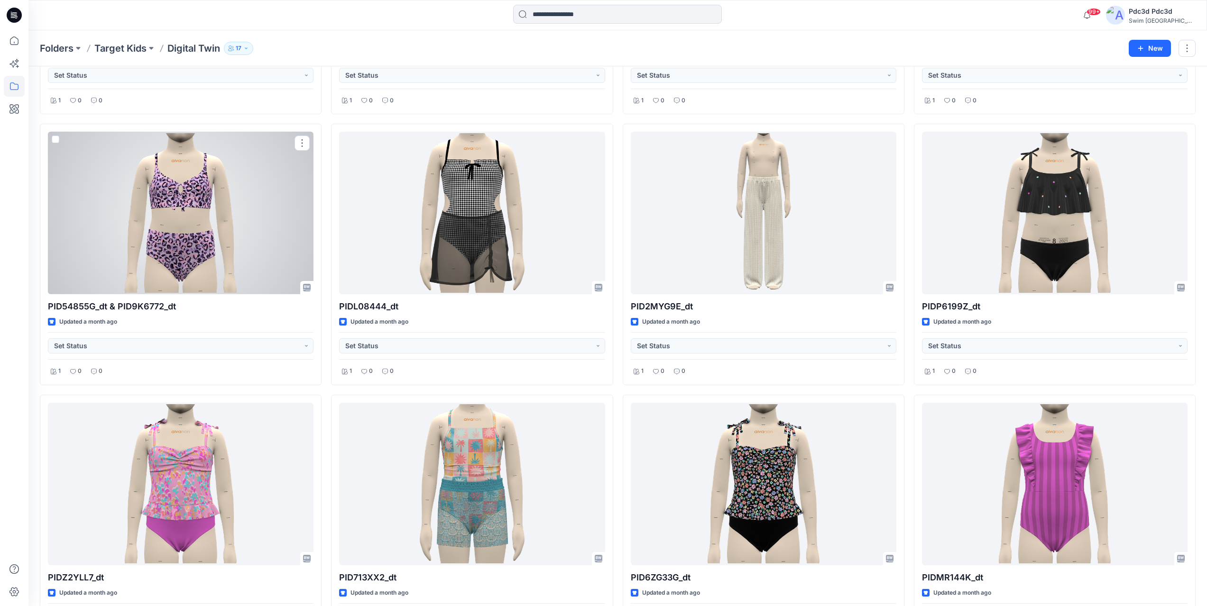
scroll to position [1090, 0]
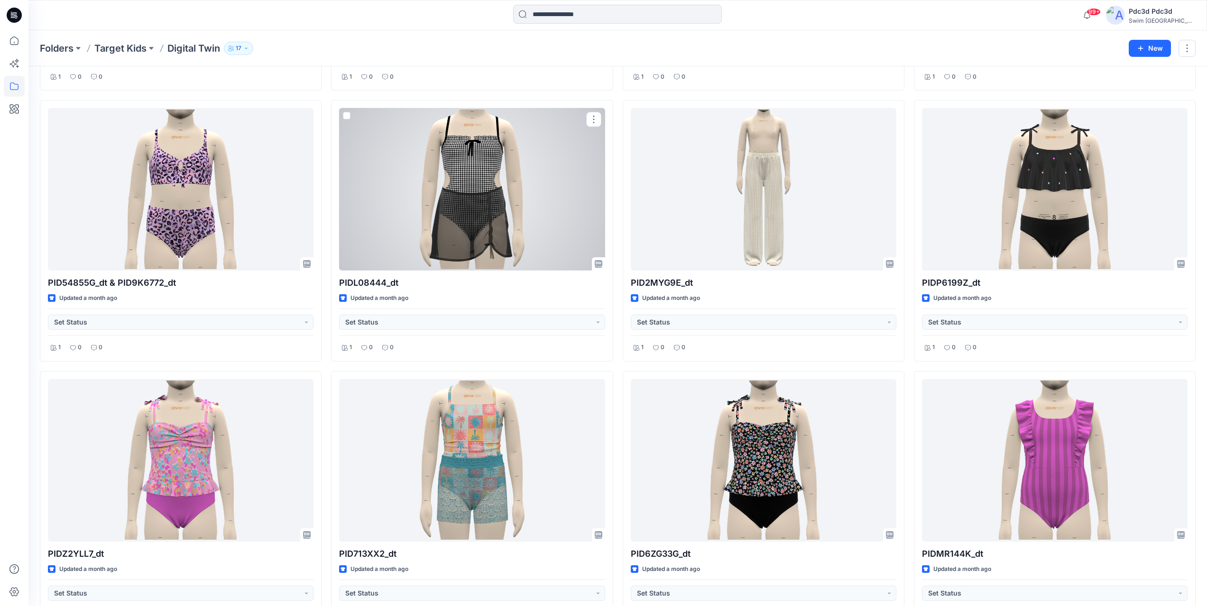
drag, startPoint x: 504, startPoint y: 164, endPoint x: 499, endPoint y: 189, distance: 25.5
click at [504, 164] on div at bounding box center [472, 189] width 266 height 163
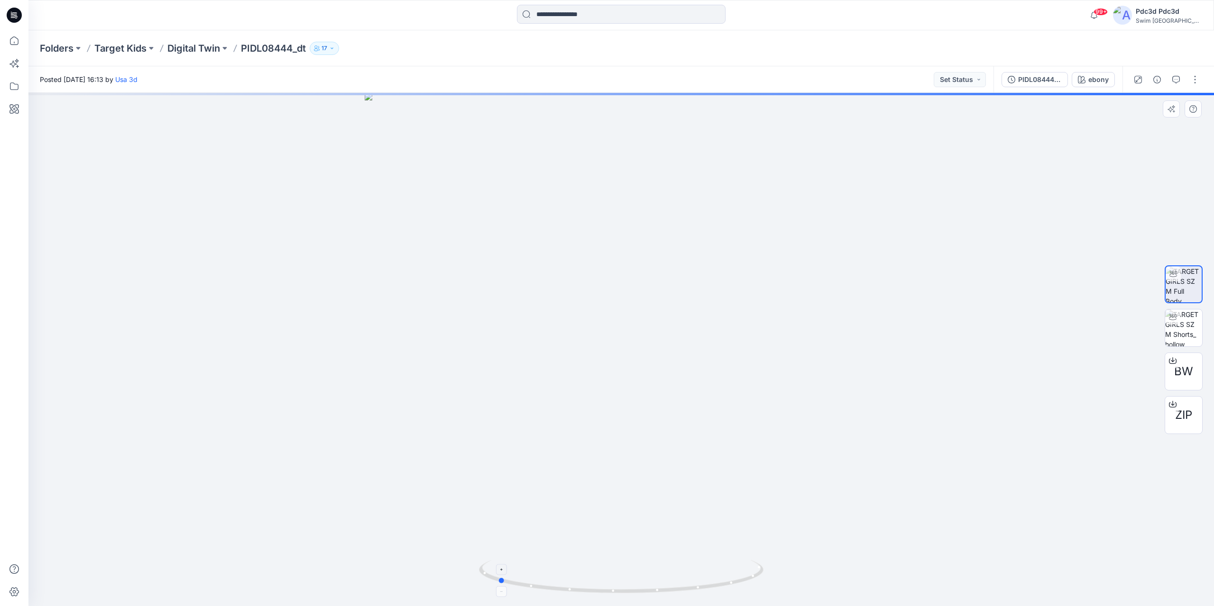
drag, startPoint x: 739, startPoint y: 583, endPoint x: 615, endPoint y: 578, distance: 123.8
click at [615, 578] on icon at bounding box center [622, 578] width 287 height 36
click at [12, 45] on icon at bounding box center [14, 40] width 21 height 21
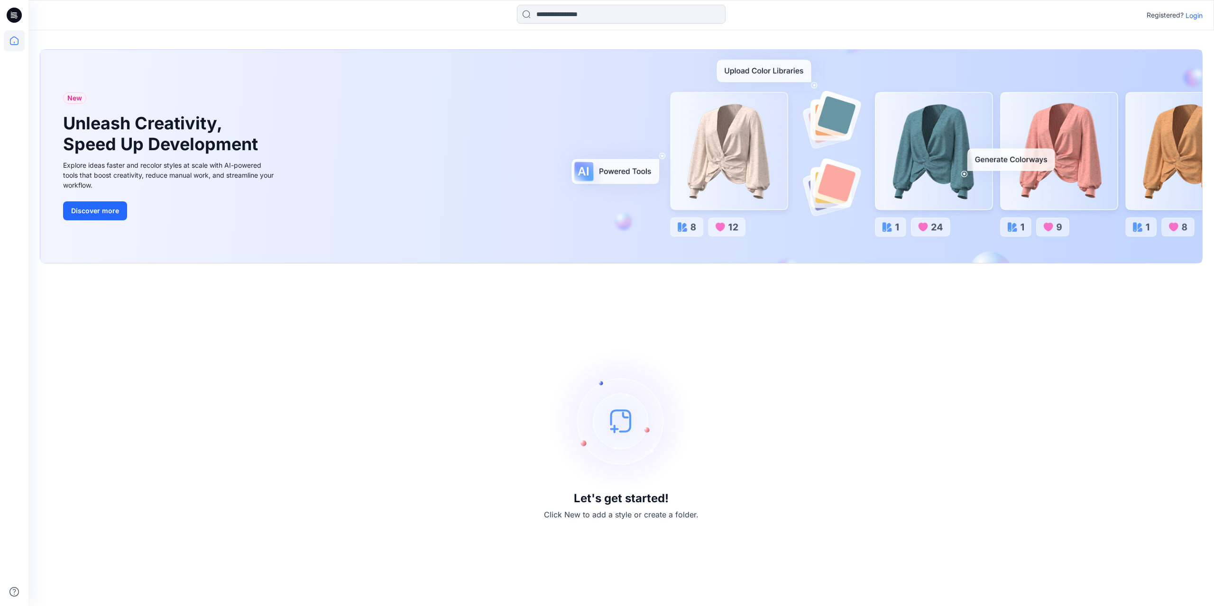
click at [1196, 14] on p "Login" at bounding box center [1193, 15] width 17 height 10
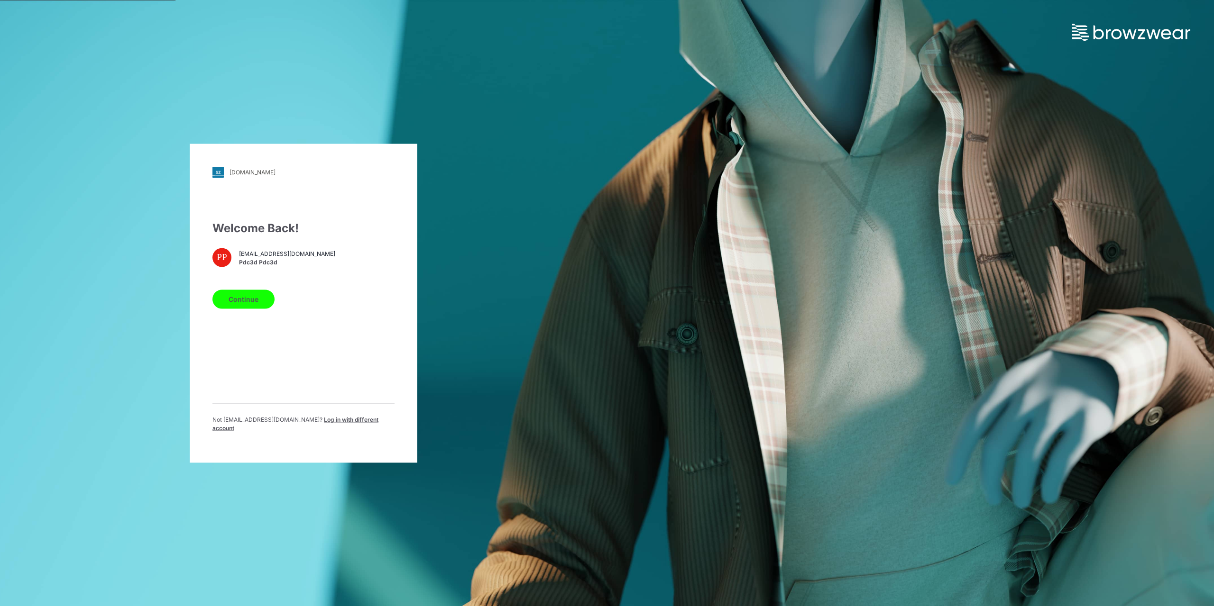
click at [242, 299] on button "Continue" at bounding box center [243, 299] width 62 height 19
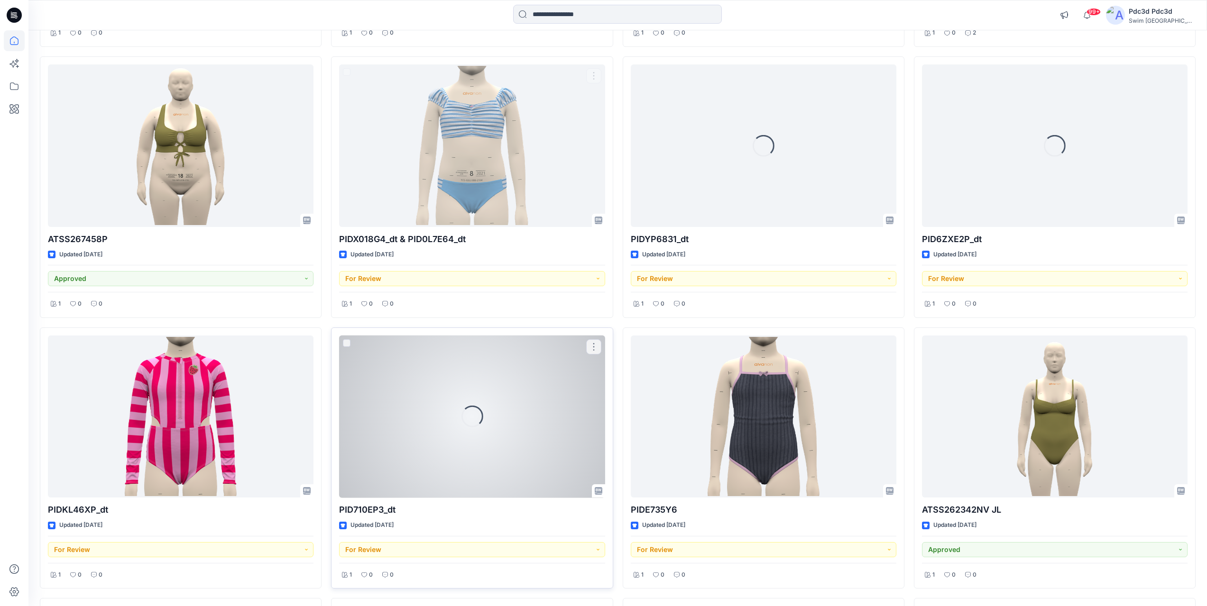
scroll to position [898, 0]
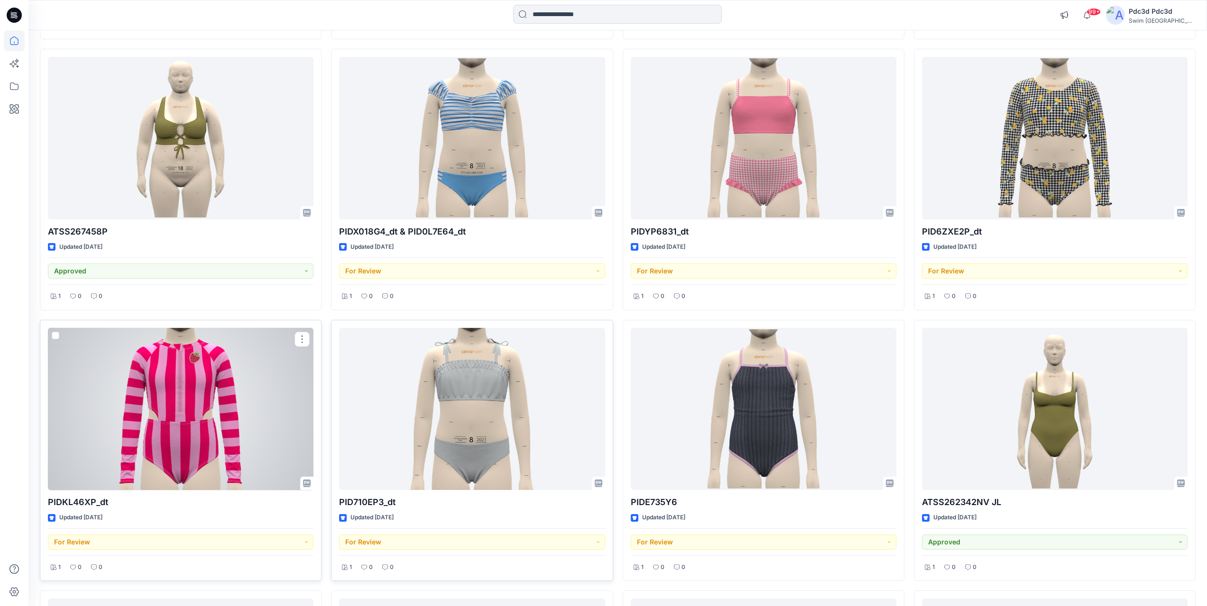
click at [210, 431] on div at bounding box center [181, 409] width 266 height 163
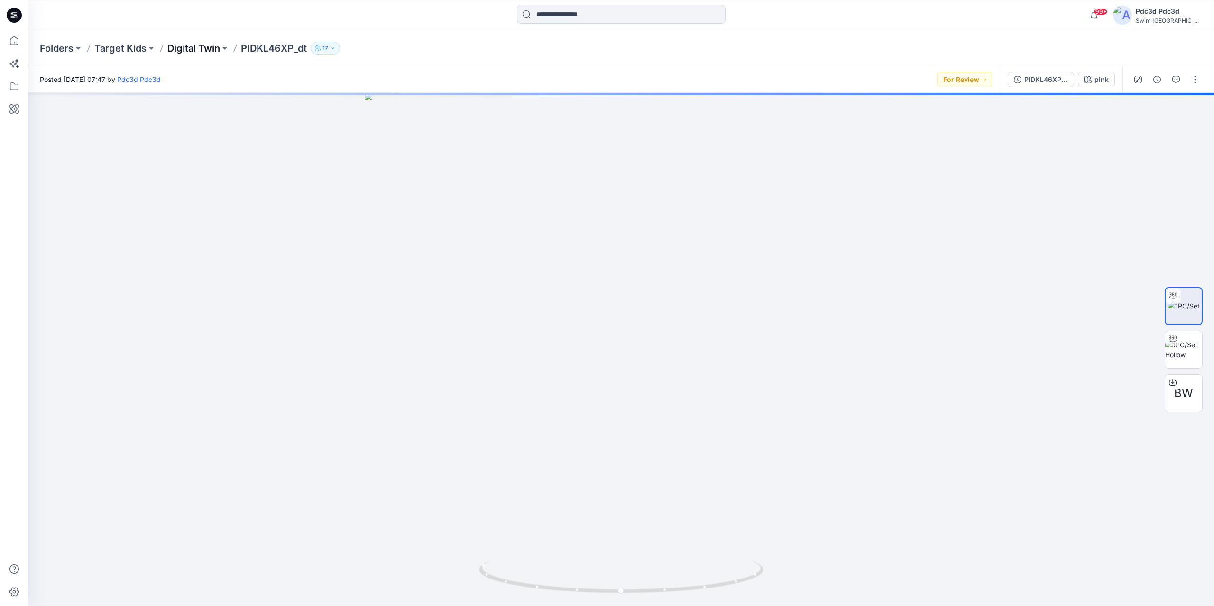
click at [180, 49] on p "Digital Twin" at bounding box center [193, 48] width 53 height 13
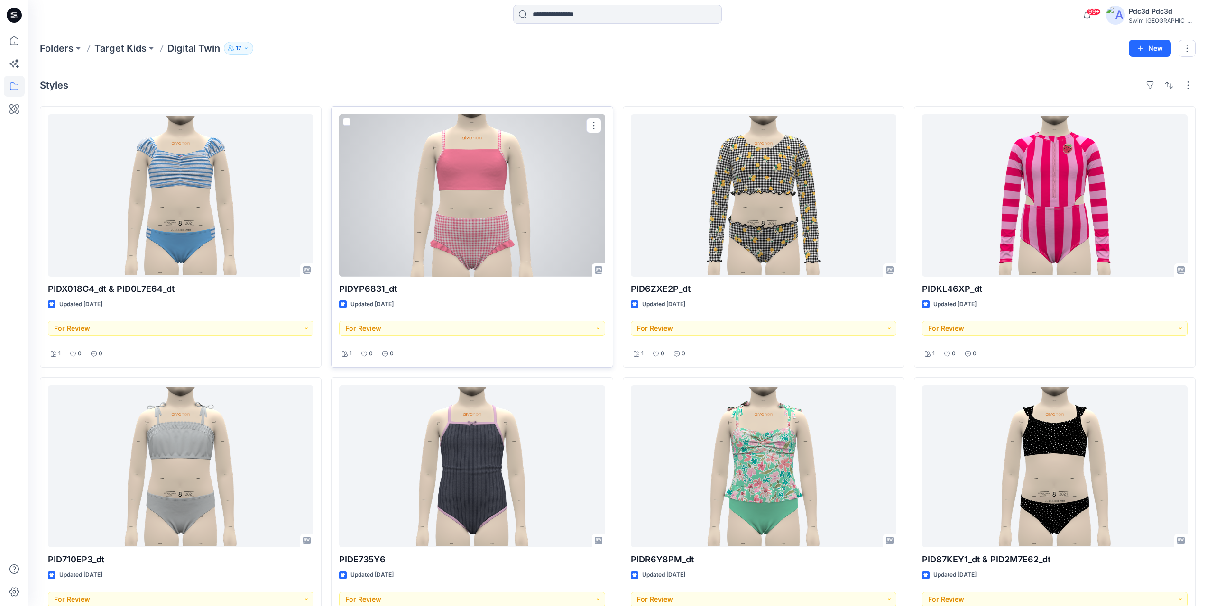
click at [464, 172] on div at bounding box center [472, 195] width 266 height 163
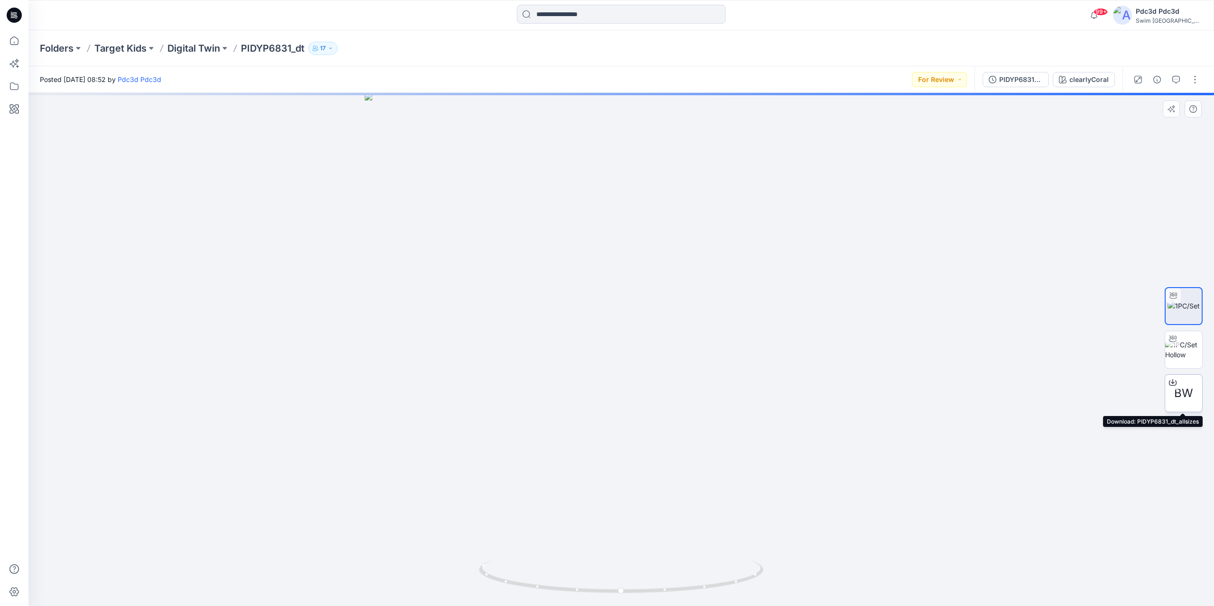
click at [1181, 397] on span "BW" at bounding box center [1183, 393] width 19 height 17
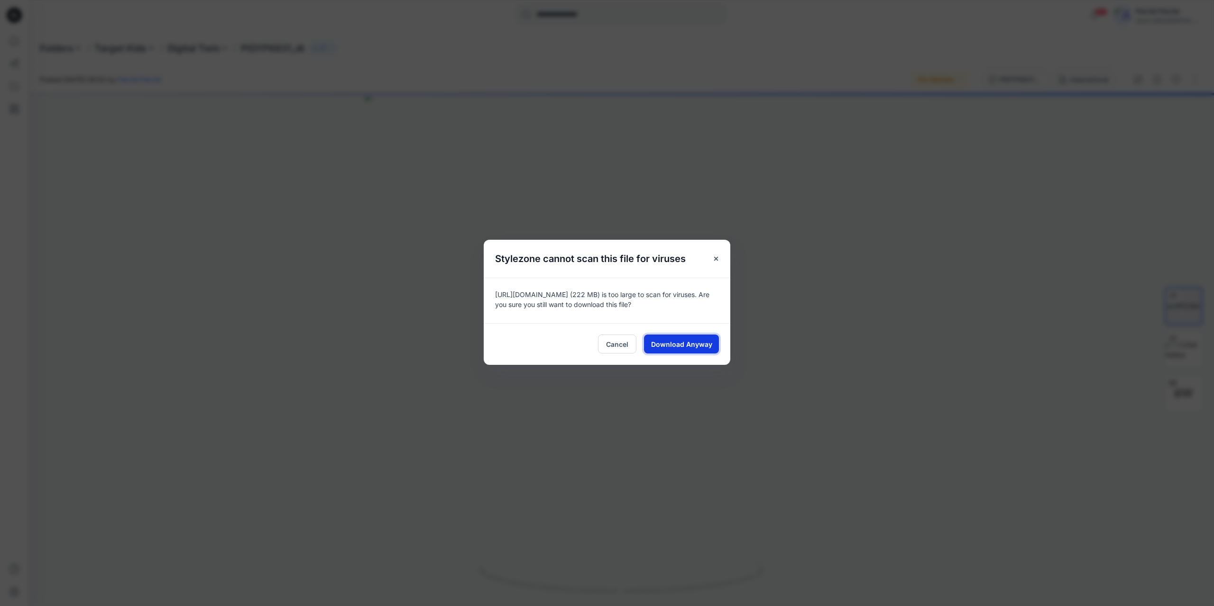
click at [672, 347] on span "Download Anyway" at bounding box center [681, 344] width 61 height 10
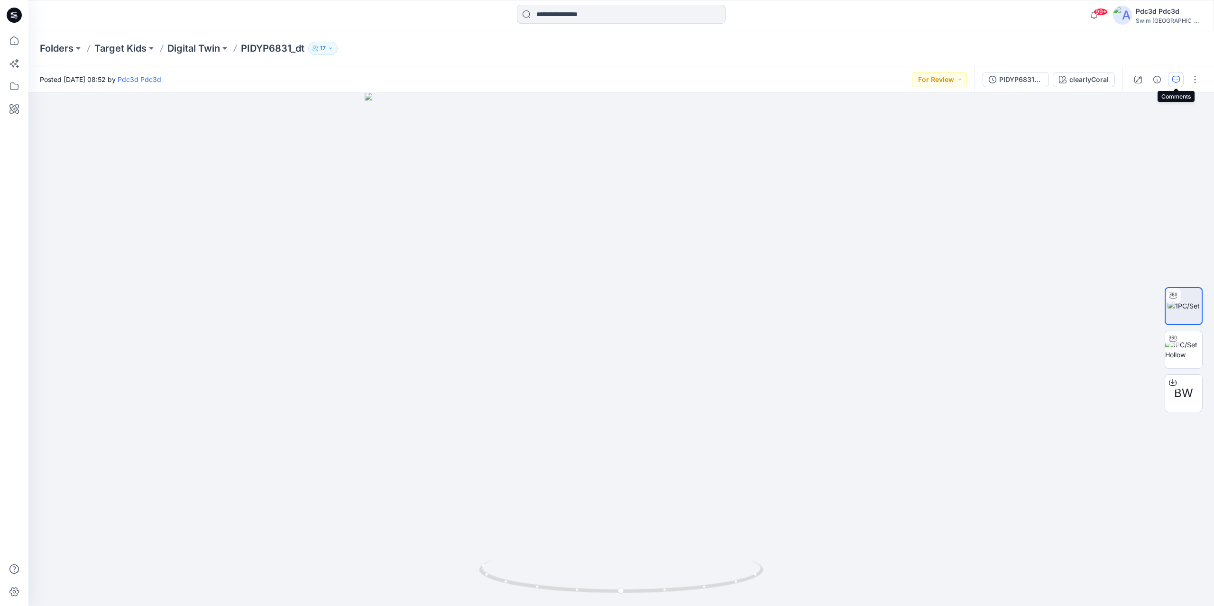
click at [1171, 79] on button "button" at bounding box center [1175, 79] width 15 height 15
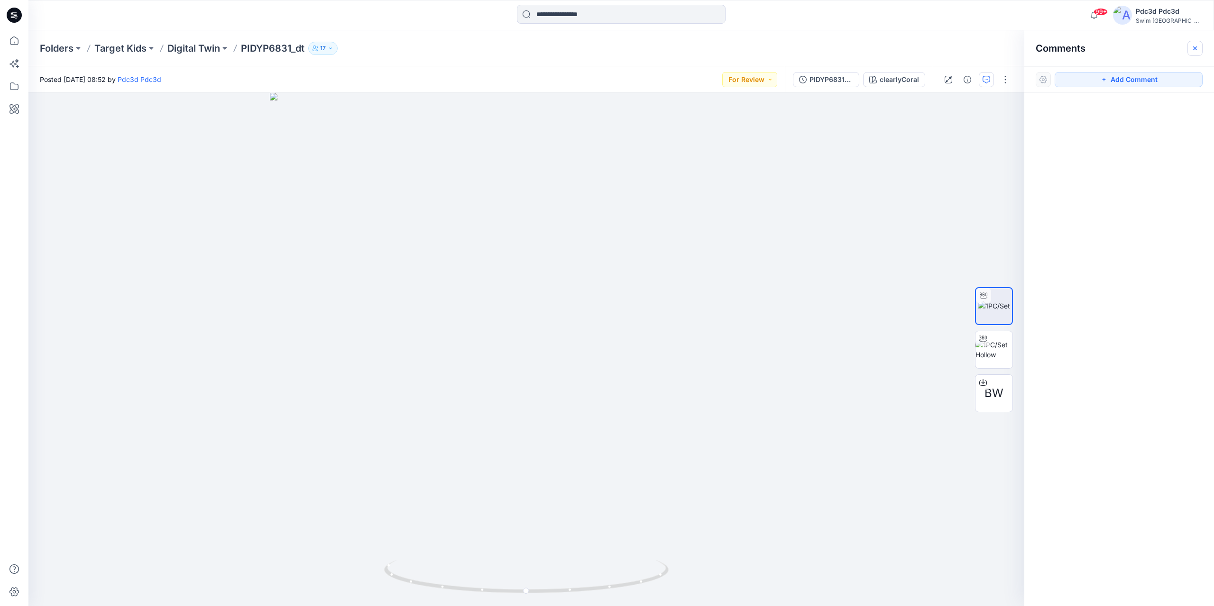
click at [1196, 47] on icon "button" at bounding box center [1195, 48] width 4 height 4
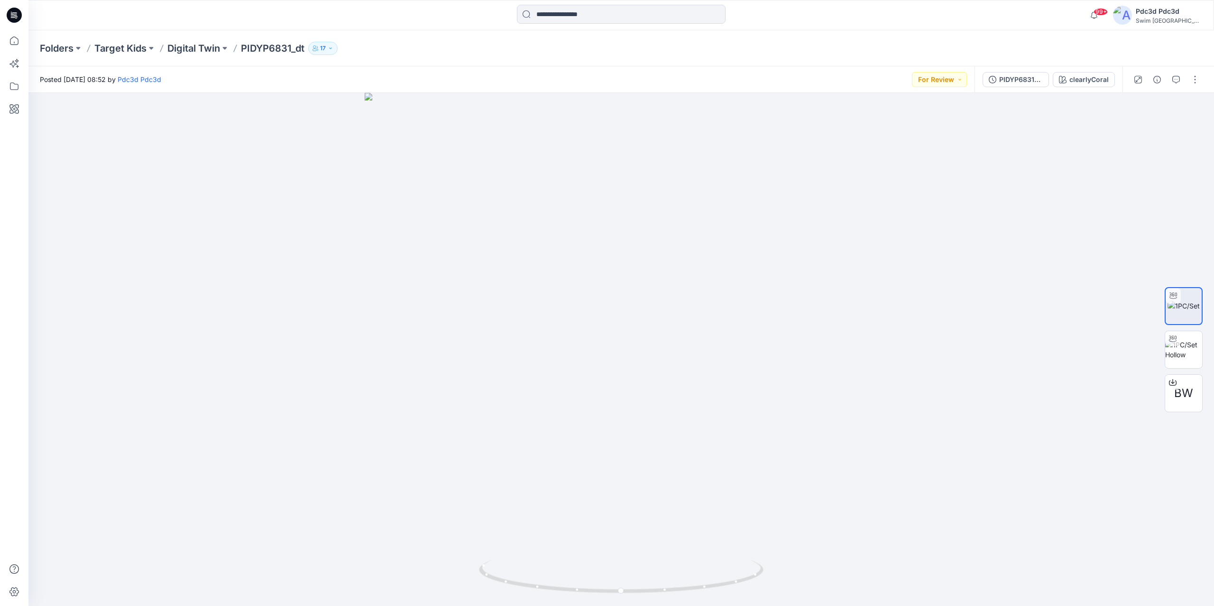
drag, startPoint x: 951, startPoint y: 47, endPoint x: 956, endPoint y: 45, distance: 5.5
click at [954, 46] on div "Folders Target Kids Digital Twin PIDYP6831_dt 17" at bounding box center [584, 48] width 1089 height 13
click at [937, 29] on div "99+ Notifications Your style AWFS267359NV_AWFS268080NV2 GC is ready 49 minutes …" at bounding box center [620, 15] width 1185 height 30
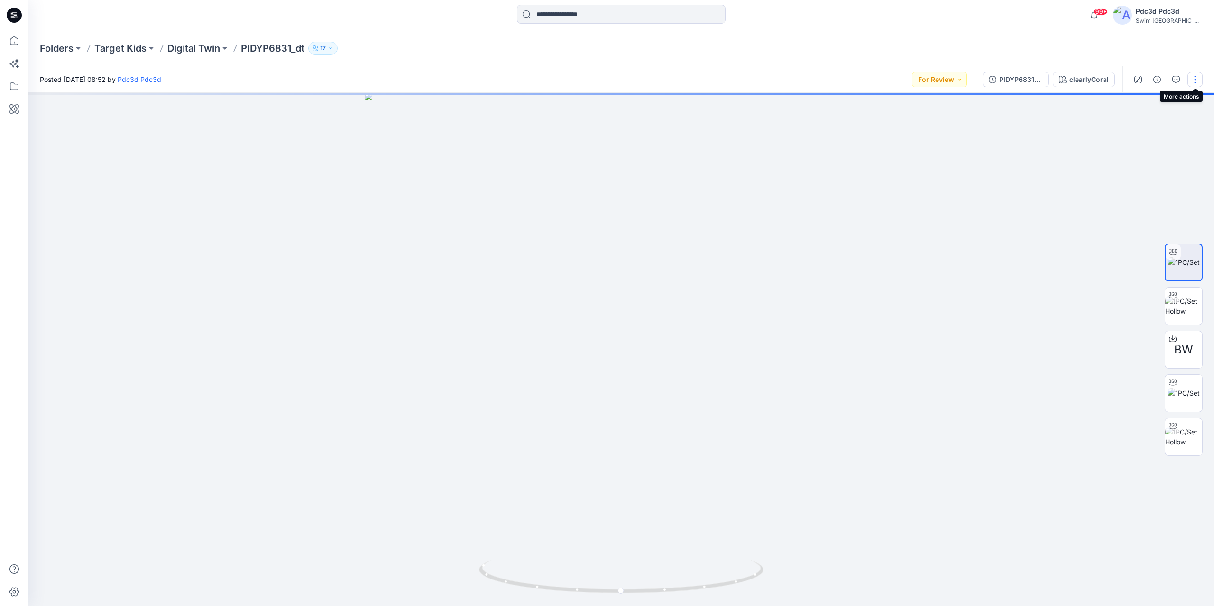
click at [1199, 81] on button "button" at bounding box center [1194, 79] width 15 height 15
click at [1145, 127] on button "Edit" at bounding box center [1154, 128] width 87 height 18
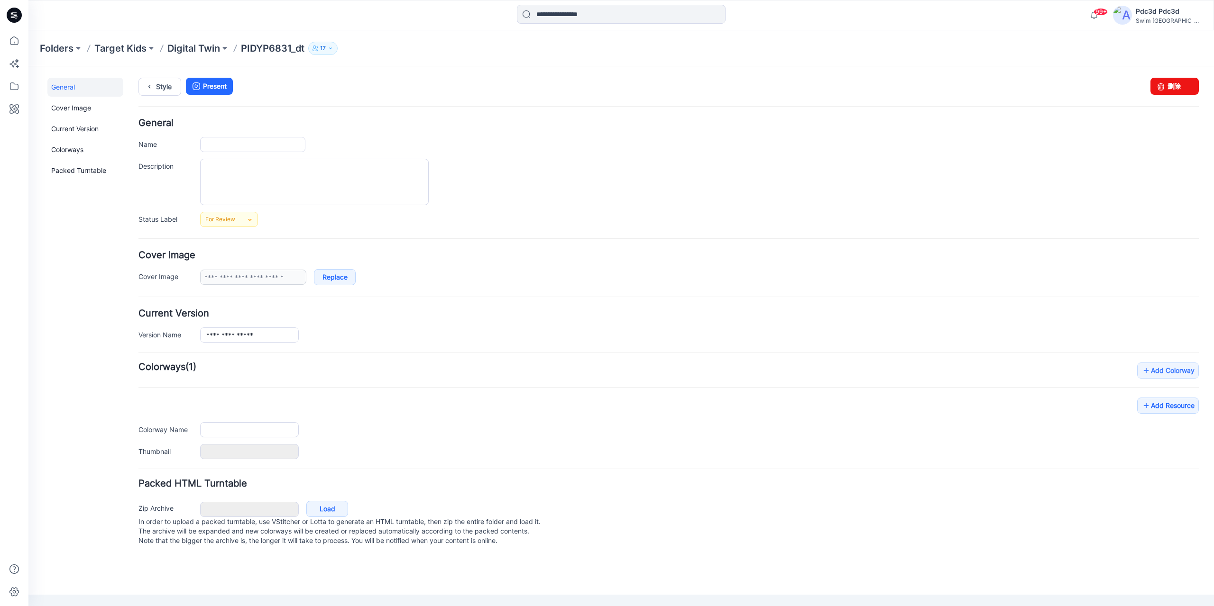
type input "**********"
type input "*******"
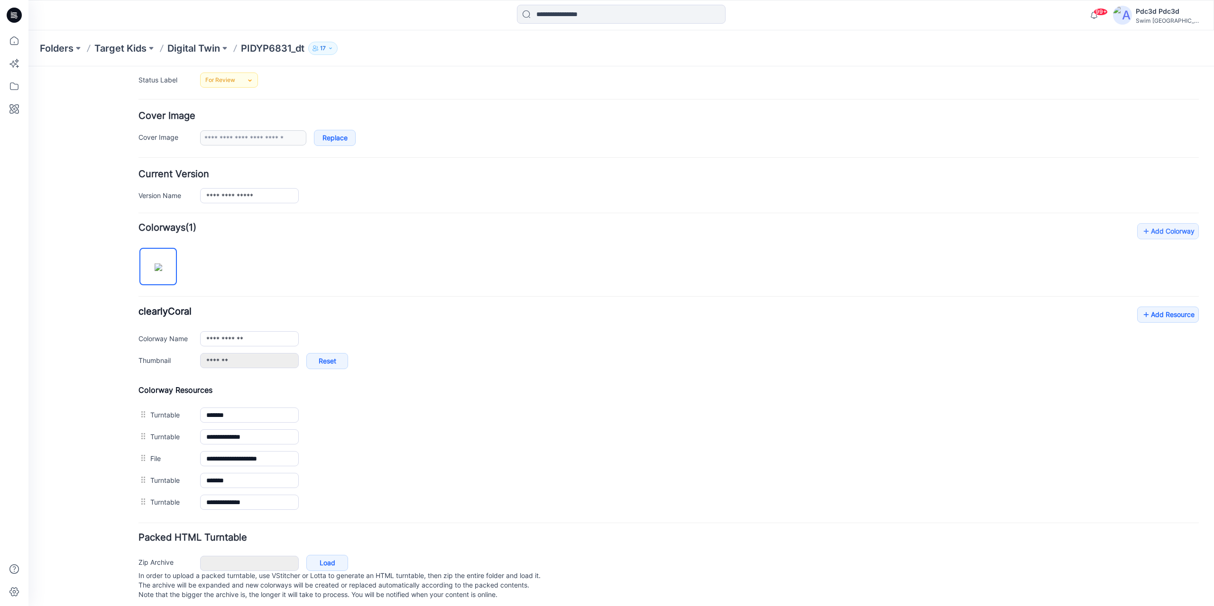
scroll to position [142, 0]
click at [272, 195] on input "**********" at bounding box center [249, 192] width 99 height 15
type input "**********"
click at [393, 187] on div "**********" at bounding box center [699, 192] width 999 height 15
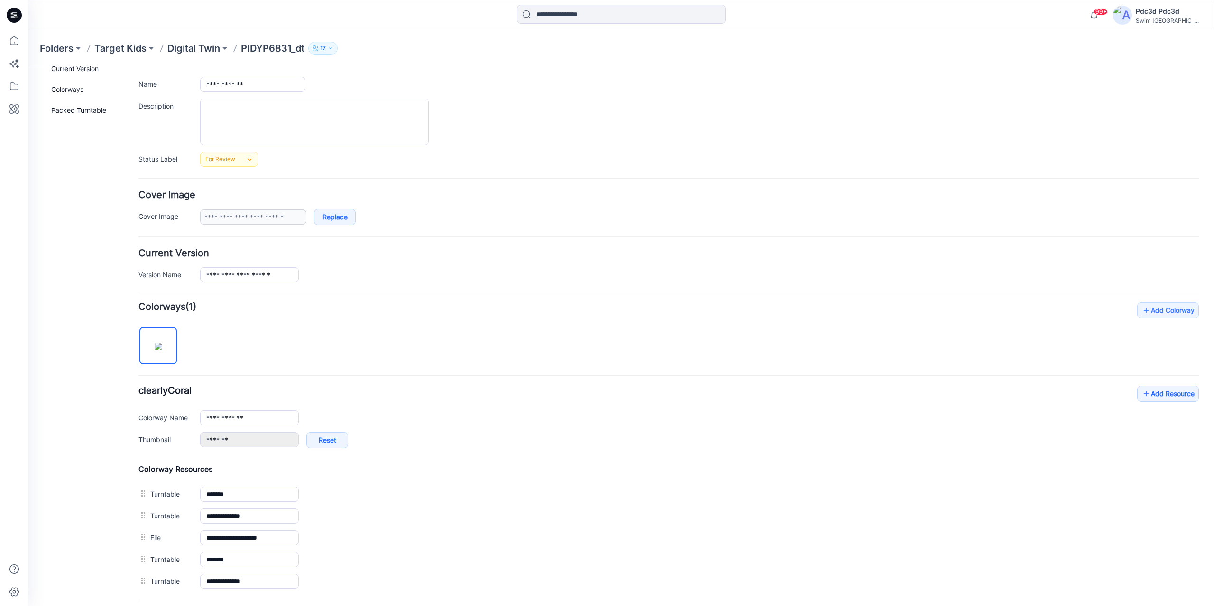
scroll to position [155, 0]
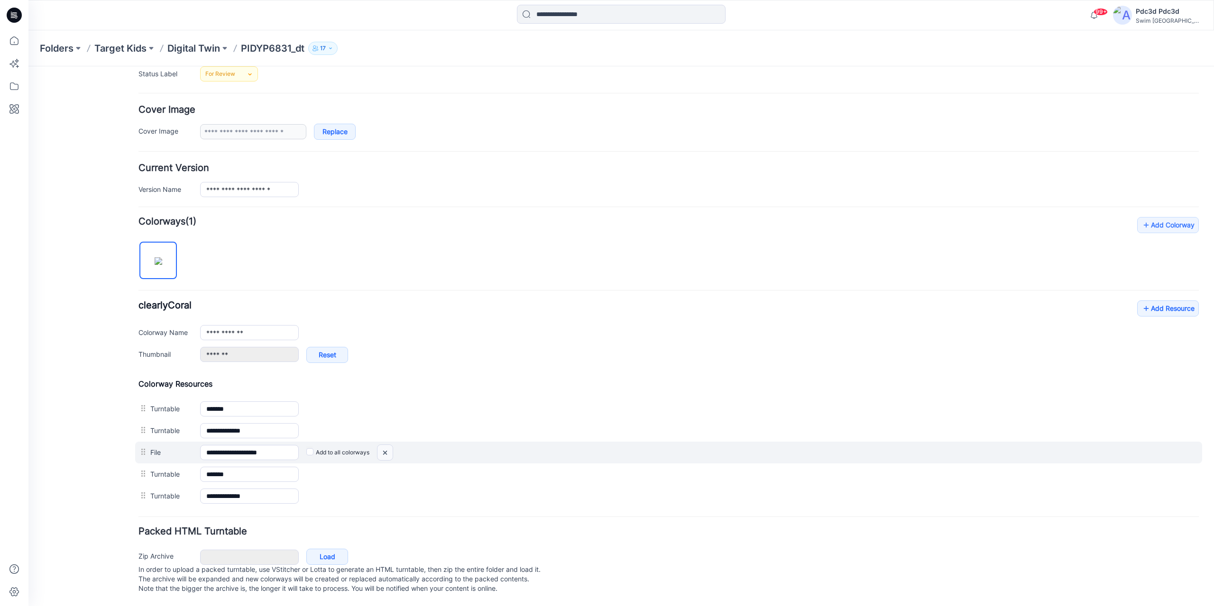
drag, startPoint x: 387, startPoint y: 441, endPoint x: 685, endPoint y: 104, distance: 449.4
click at [387, 445] on img at bounding box center [384, 453] width 15 height 16
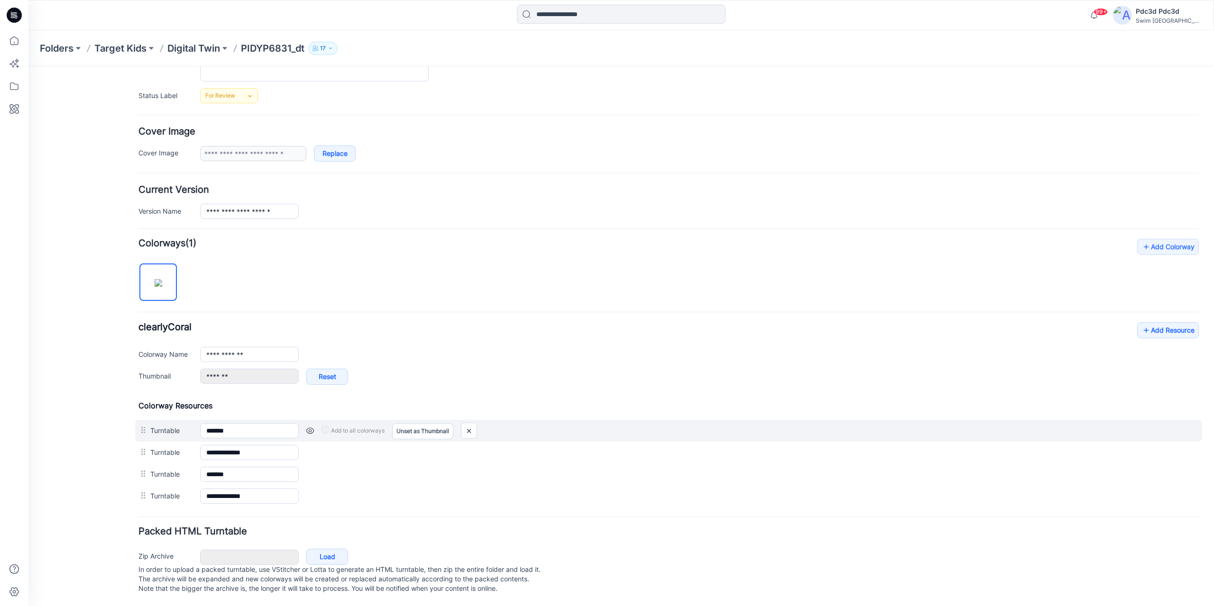
scroll to position [133, 0]
drag, startPoint x: 468, startPoint y: 420, endPoint x: 679, endPoint y: 90, distance: 391.7
click at [468, 423] on img at bounding box center [468, 431] width 15 height 16
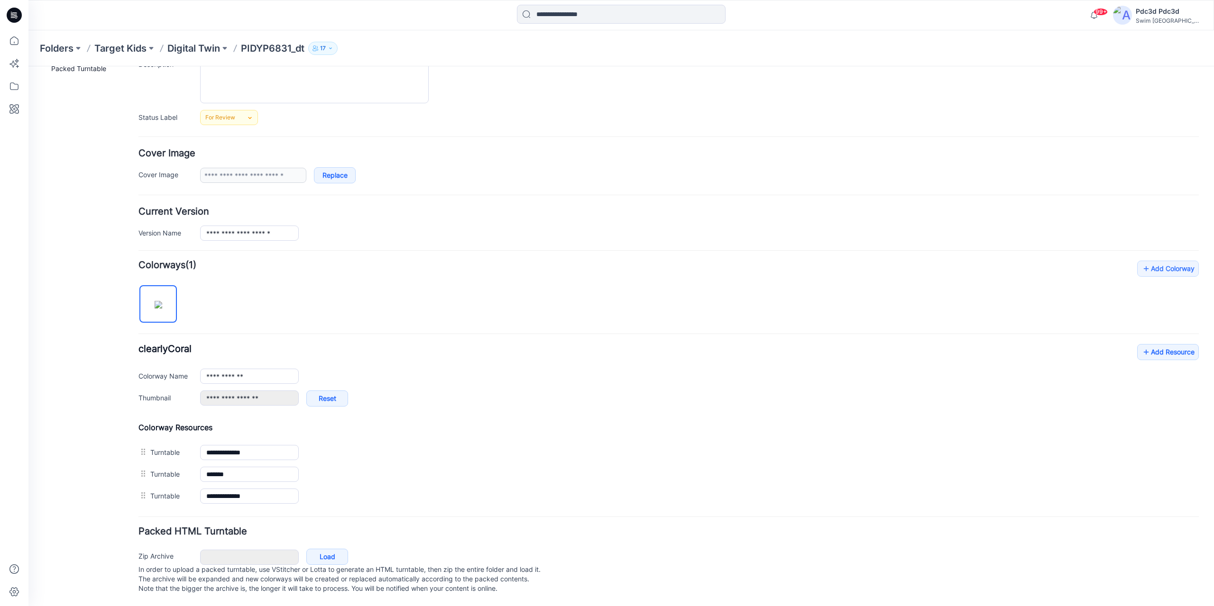
scroll to position [101, 0]
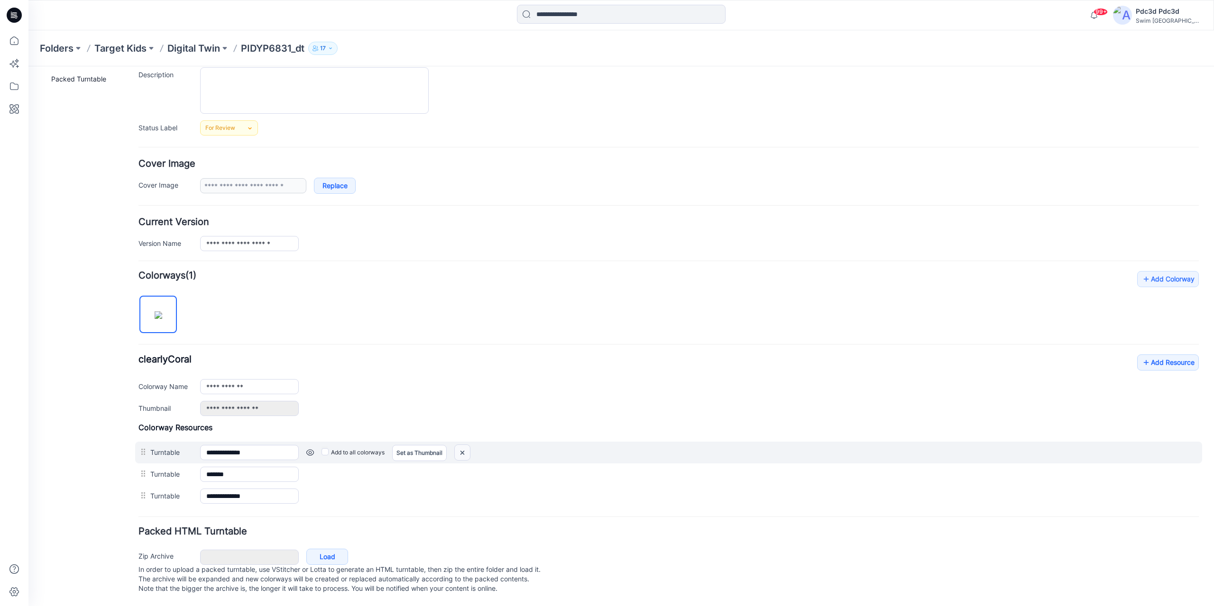
drag, startPoint x: 462, startPoint y: 443, endPoint x: 678, endPoint y: 100, distance: 405.2
click at [462, 445] on img at bounding box center [462, 453] width 15 height 16
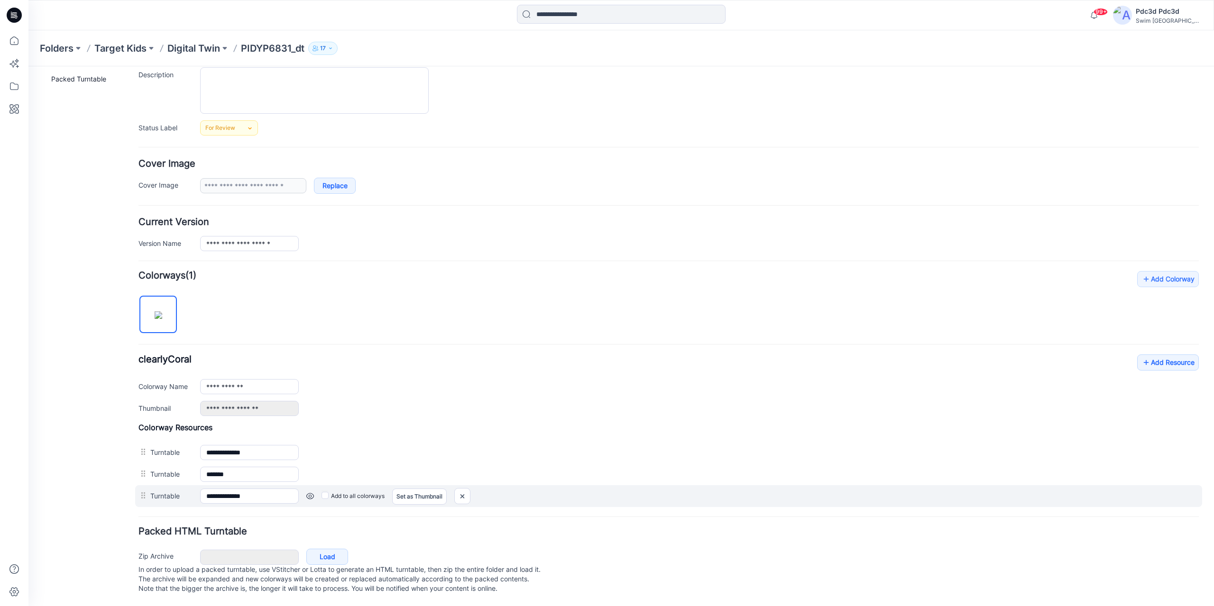
scroll to position [79, 0]
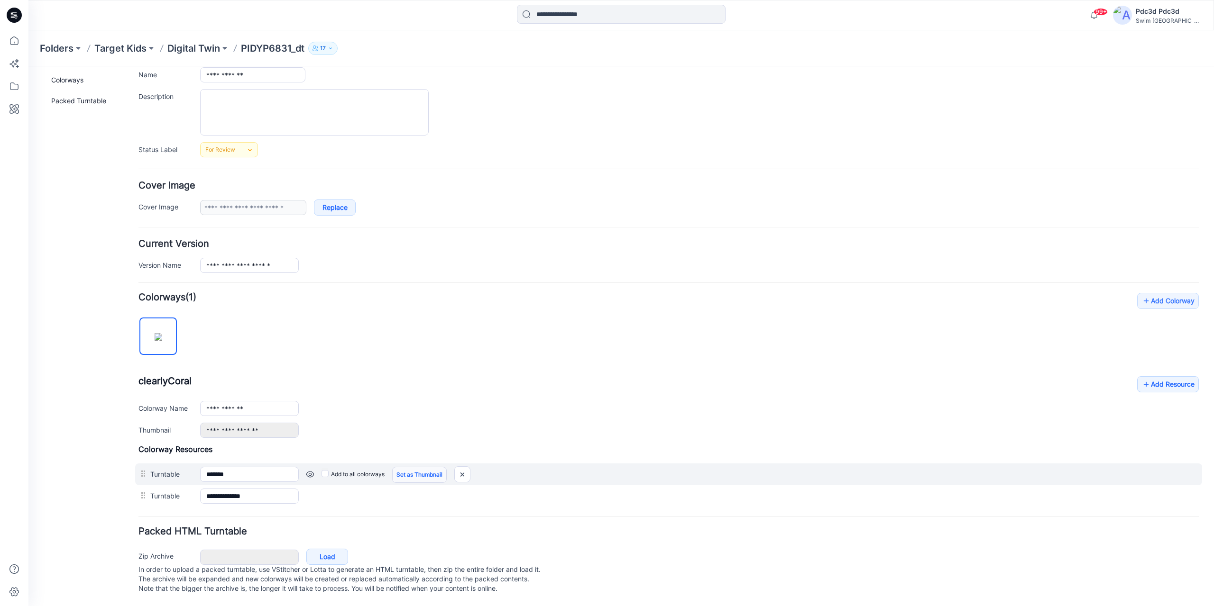
click at [420, 467] on link "Set as Thumbnail" at bounding box center [419, 475] width 55 height 16
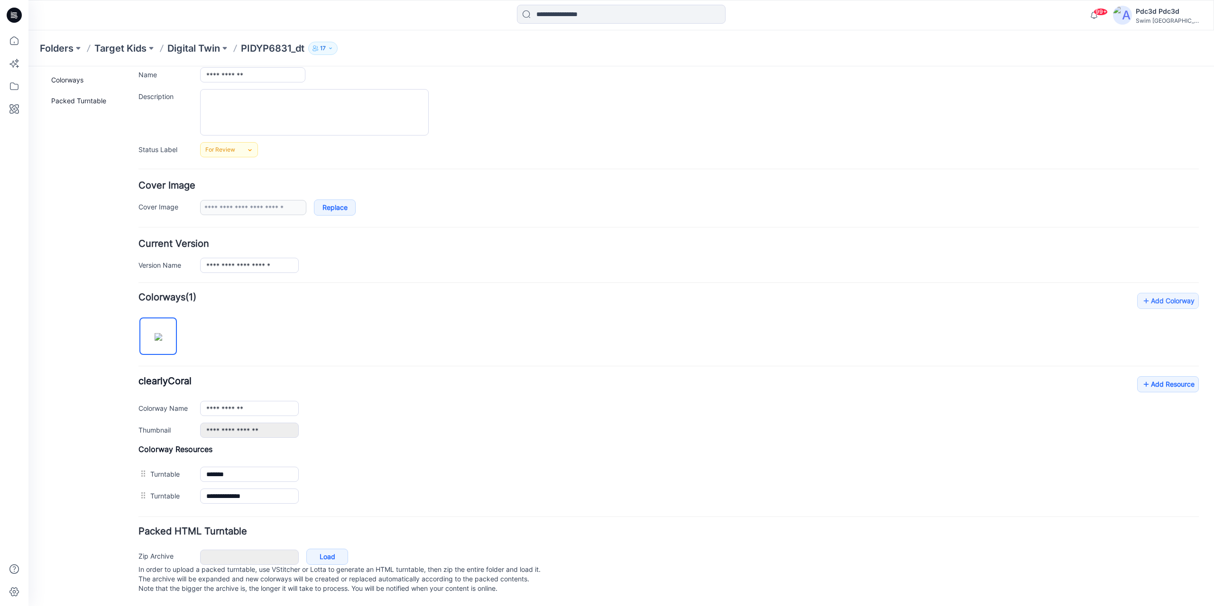
type input "*******"
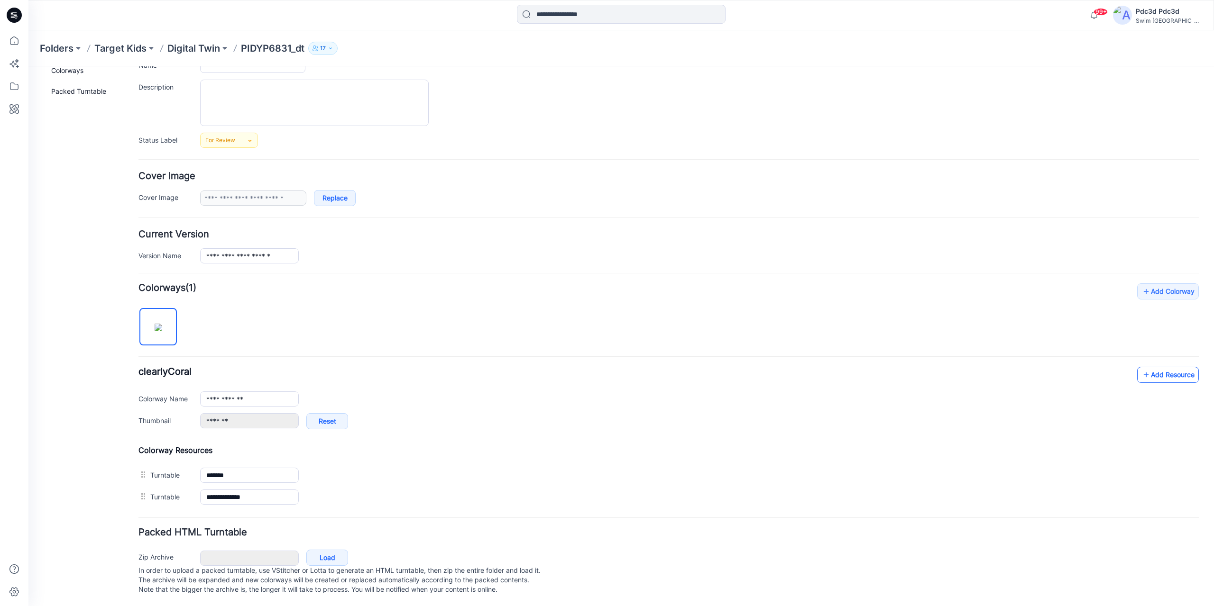
click at [1154, 379] on link "Add Resource" at bounding box center [1168, 375] width 62 height 16
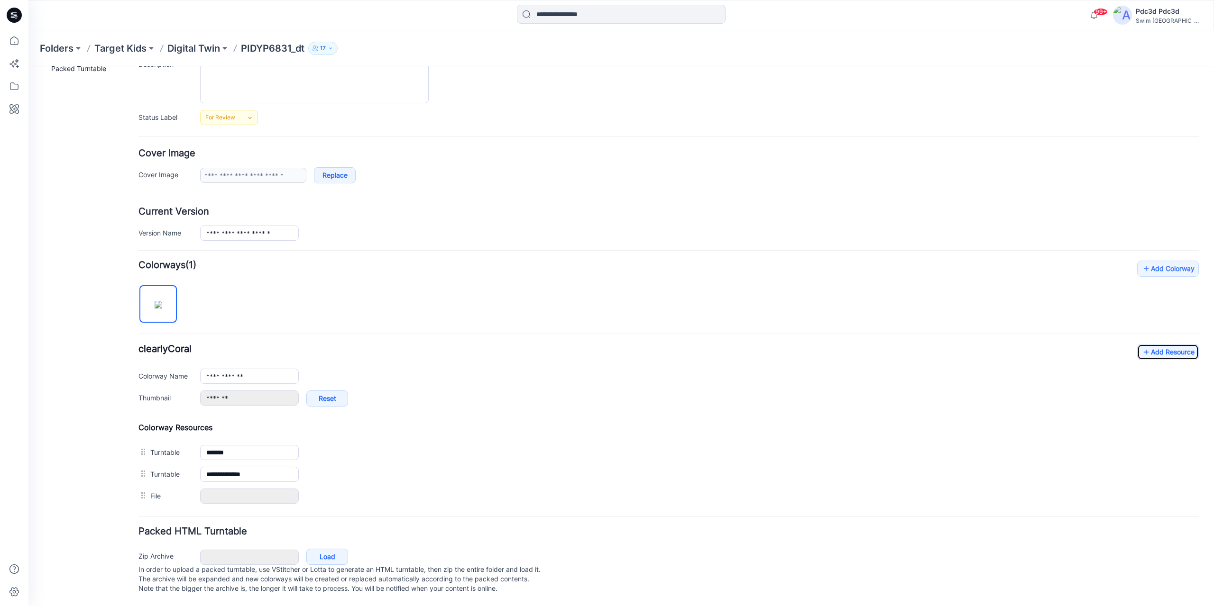
scroll to position [90, 0]
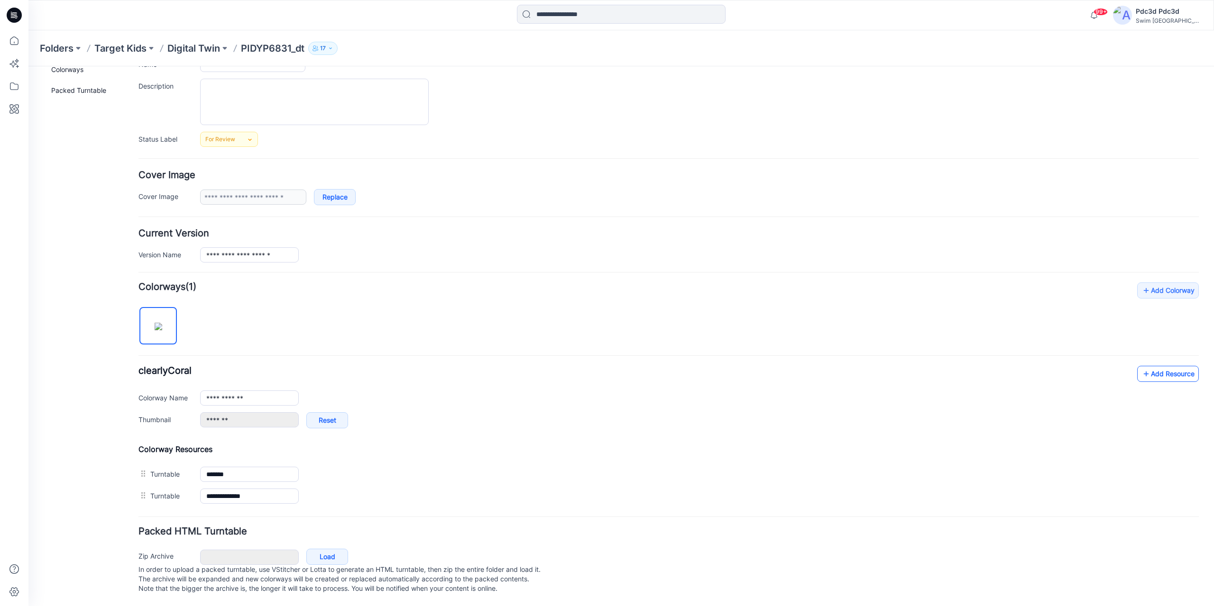
click at [1150, 366] on link "Add Resource" at bounding box center [1168, 374] width 62 height 16
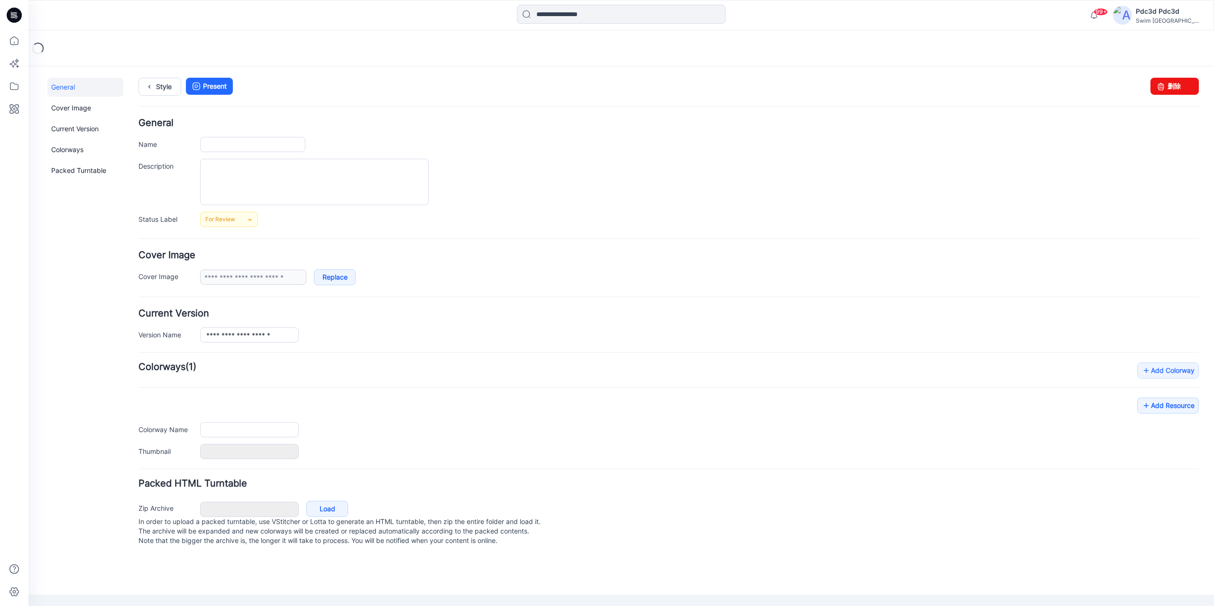
type input "**********"
type input "*******"
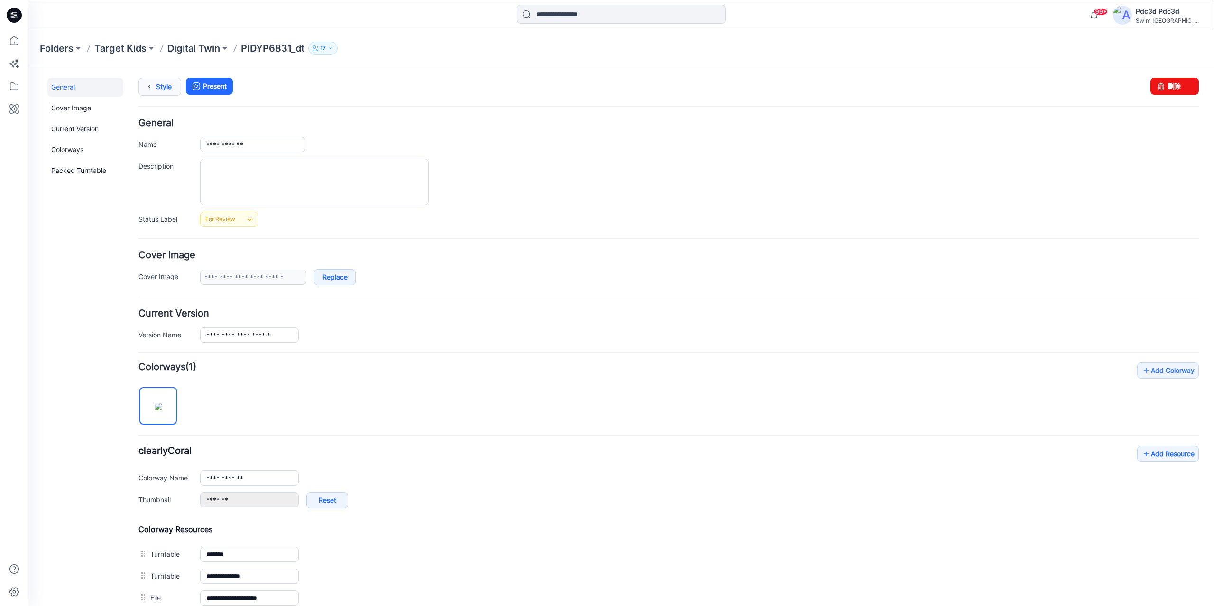
click at [162, 86] on link "Style" at bounding box center [159, 87] width 43 height 18
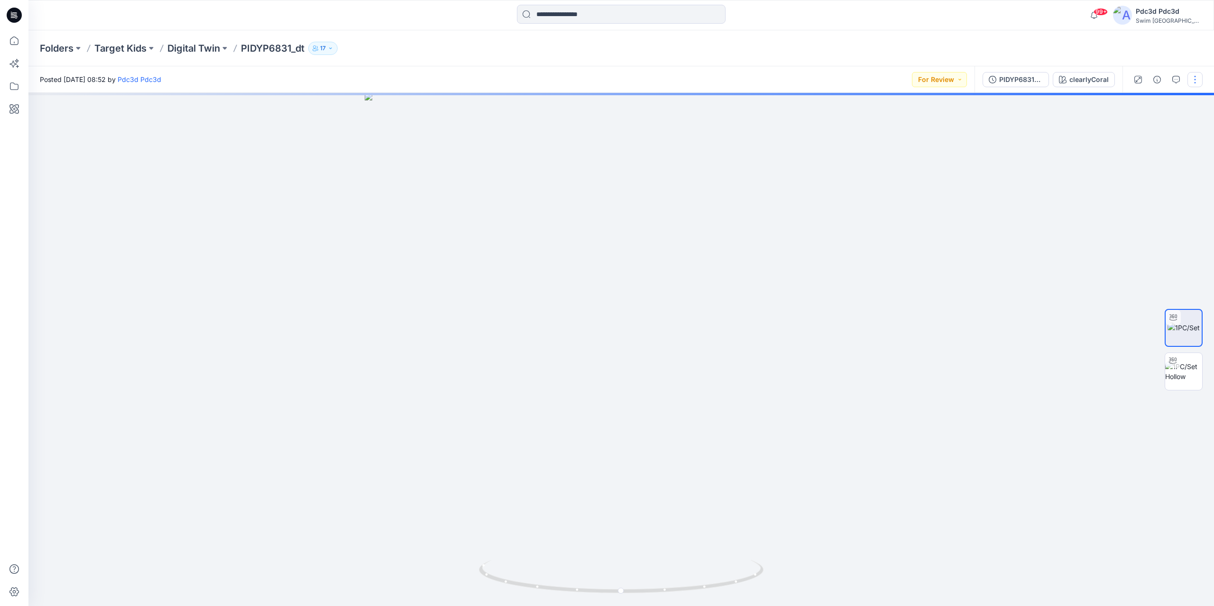
click at [1195, 82] on button "button" at bounding box center [1194, 79] width 15 height 15
click at [1123, 134] on button "Edit" at bounding box center [1154, 128] width 87 height 18
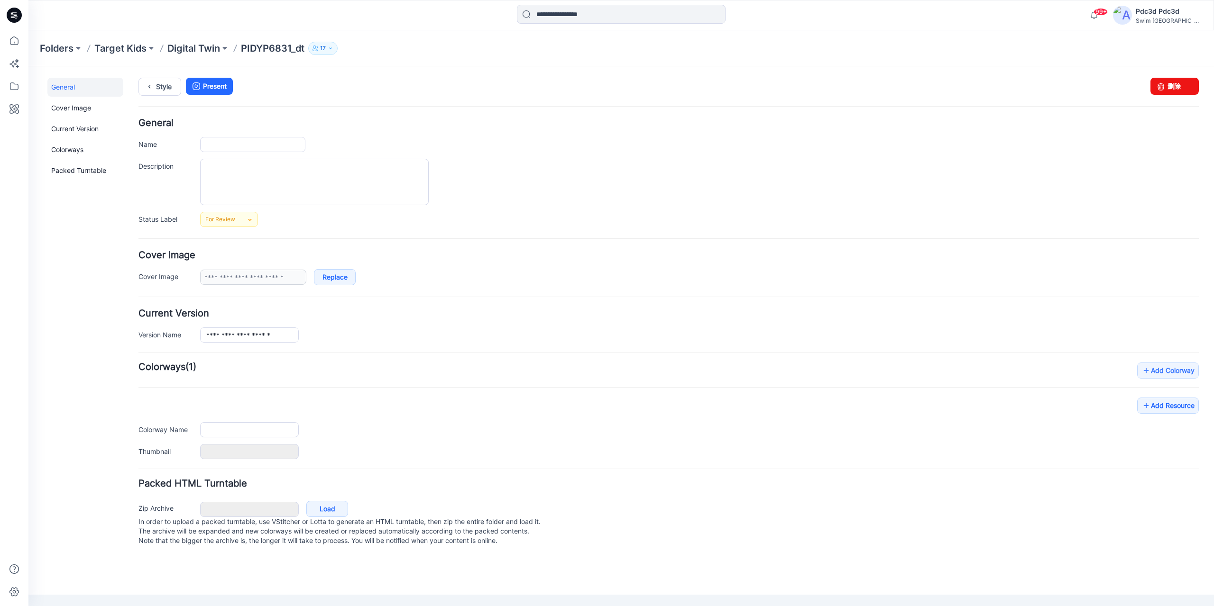
type input "**********"
type input "*******"
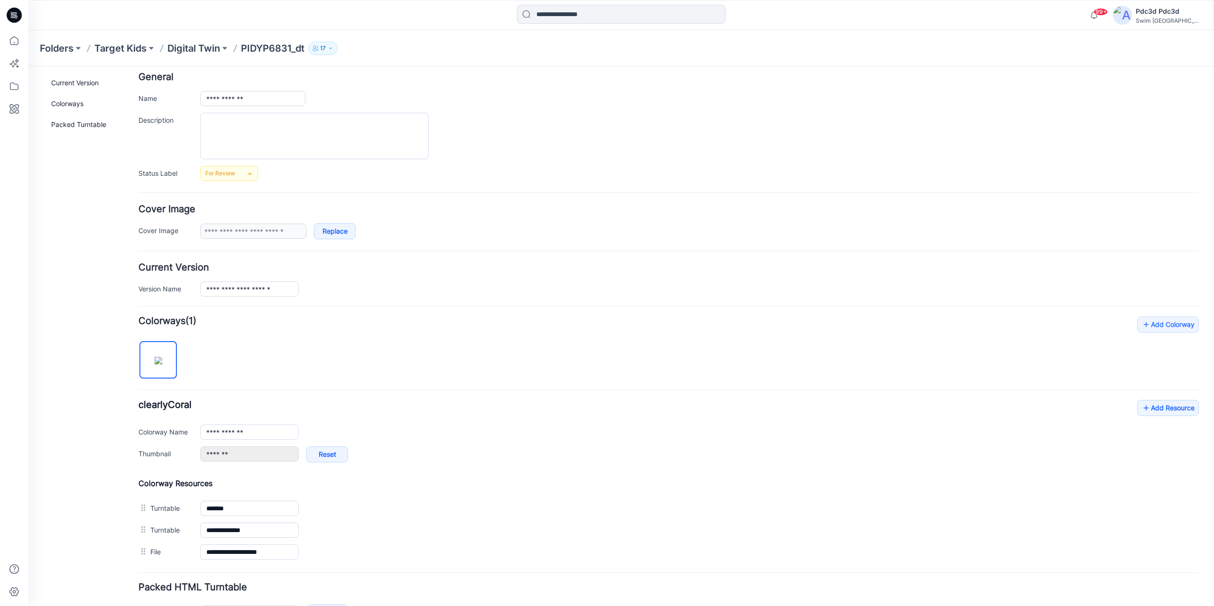
scroll to position [111, 0]
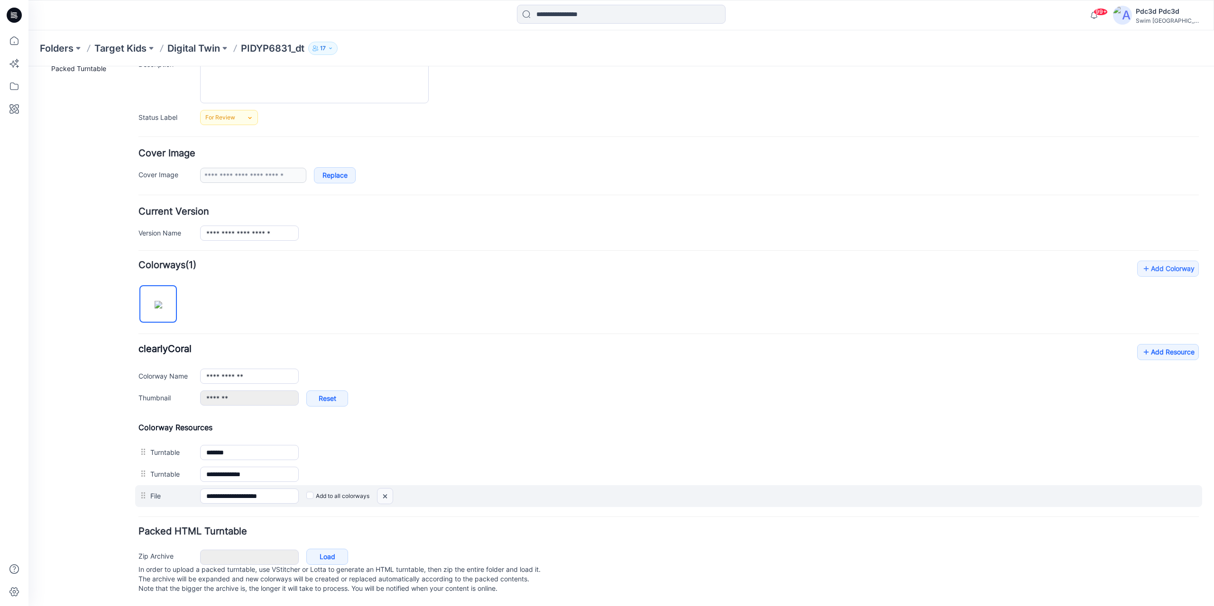
drag, startPoint x: 383, startPoint y: 485, endPoint x: 682, endPoint y: 98, distance: 489.4
click at [383, 489] on img at bounding box center [384, 497] width 15 height 16
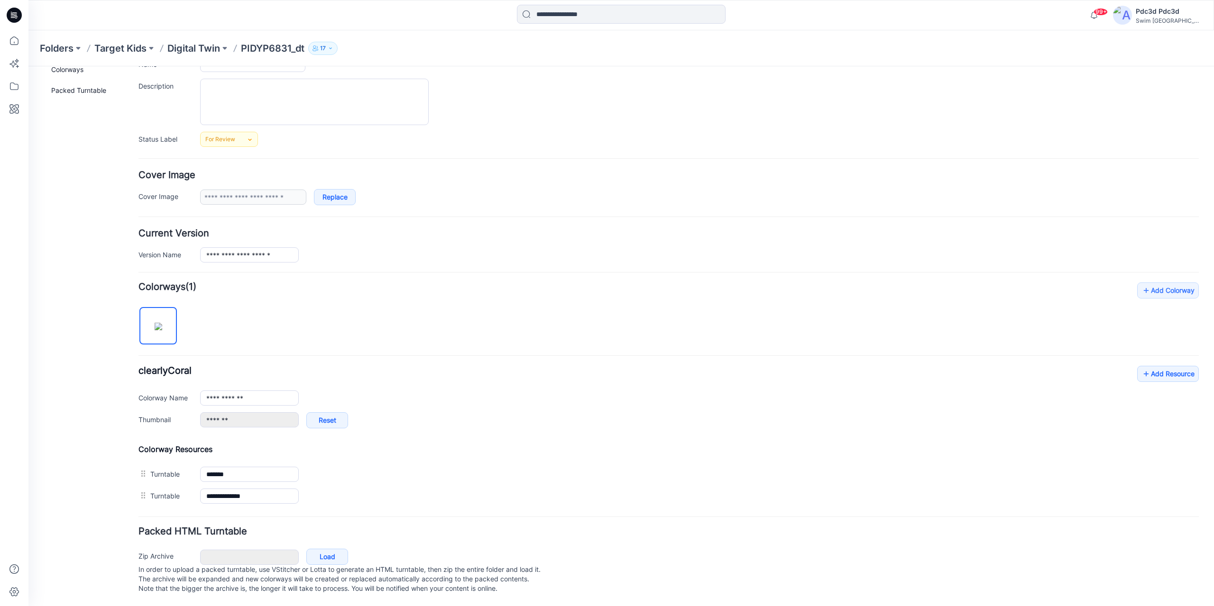
scroll to position [90, 0]
click at [1154, 368] on link "Add Resource" at bounding box center [1168, 374] width 62 height 16
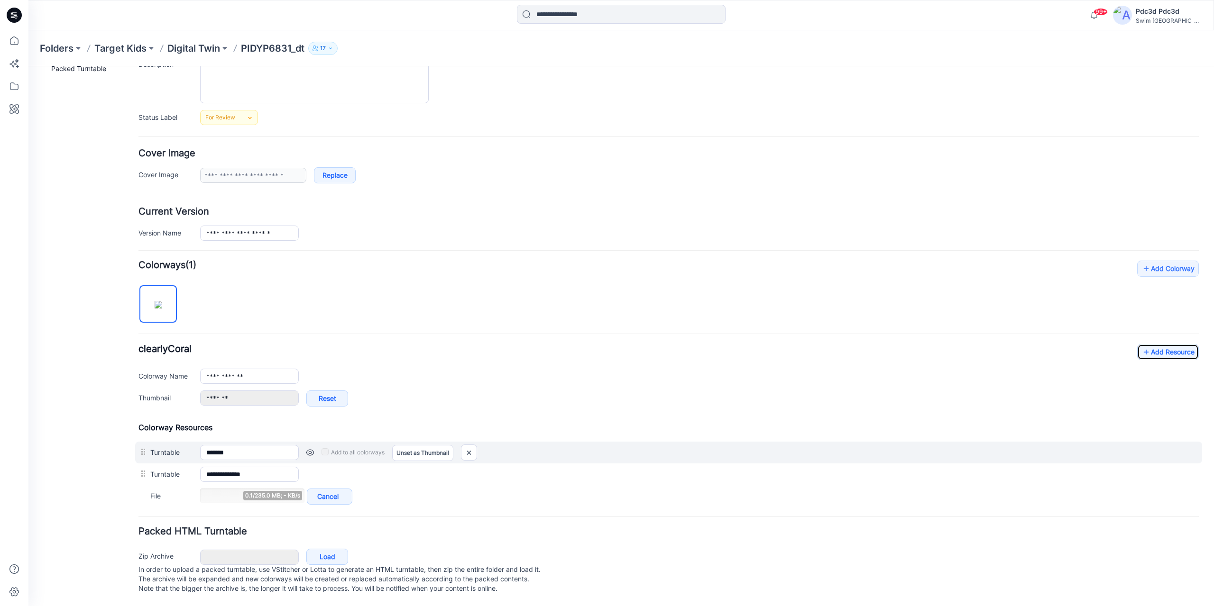
scroll to position [111, 0]
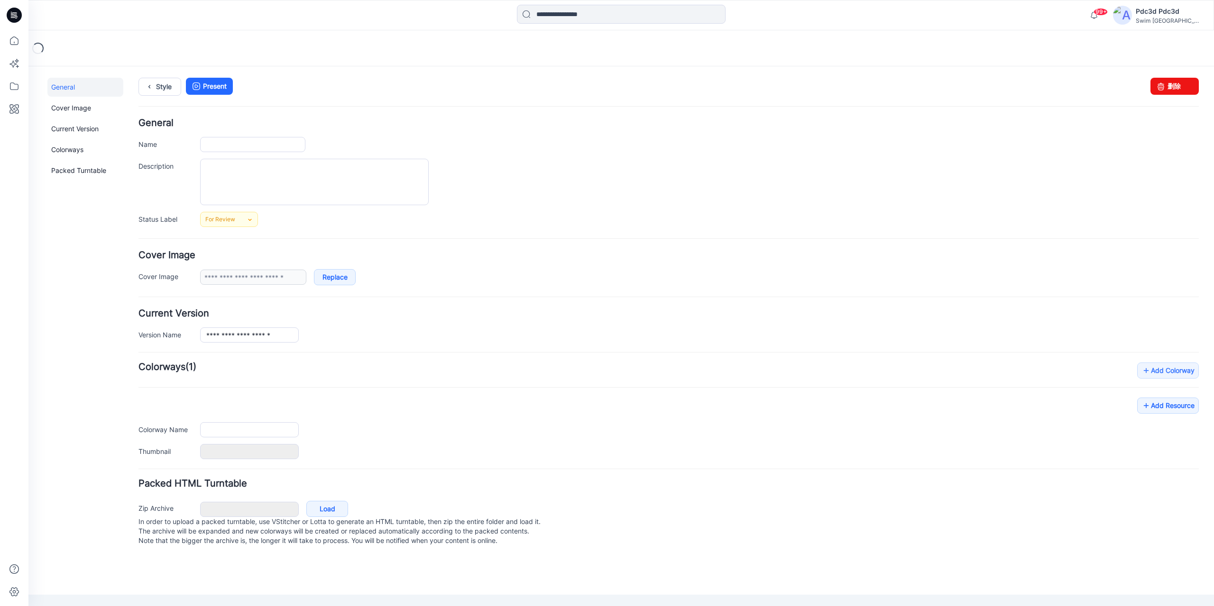
type input "**********"
type input "*******"
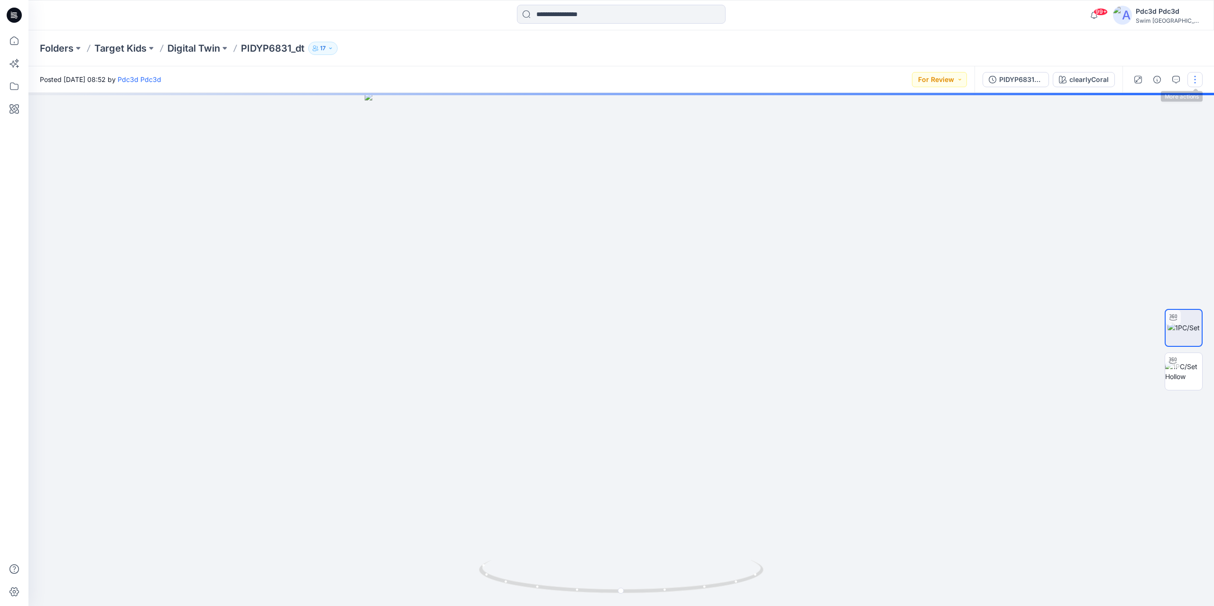
click at [1196, 79] on button "button" at bounding box center [1194, 79] width 15 height 15
click at [1140, 129] on button "Edit" at bounding box center [1154, 128] width 87 height 18
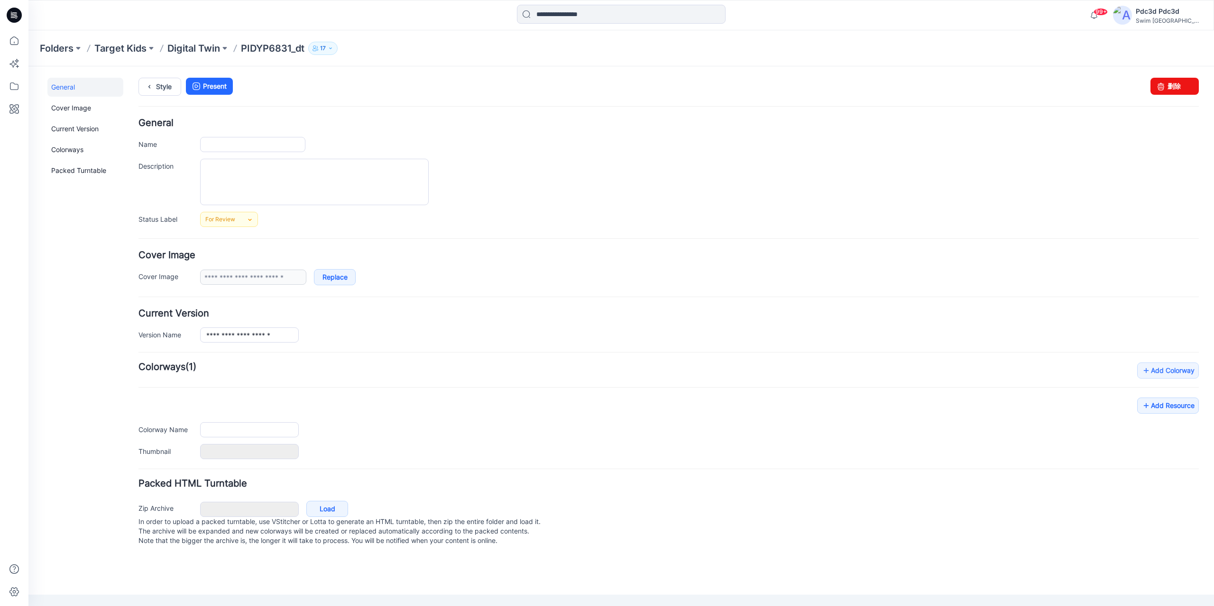
type input "**********"
type input "*******"
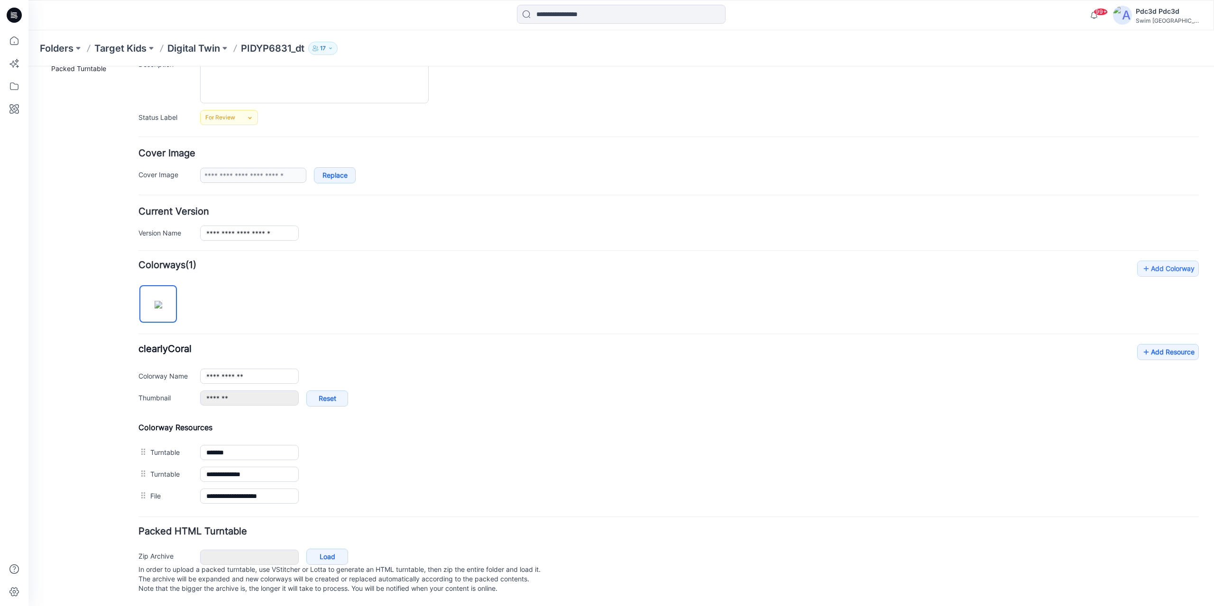
scroll to position [111, 0]
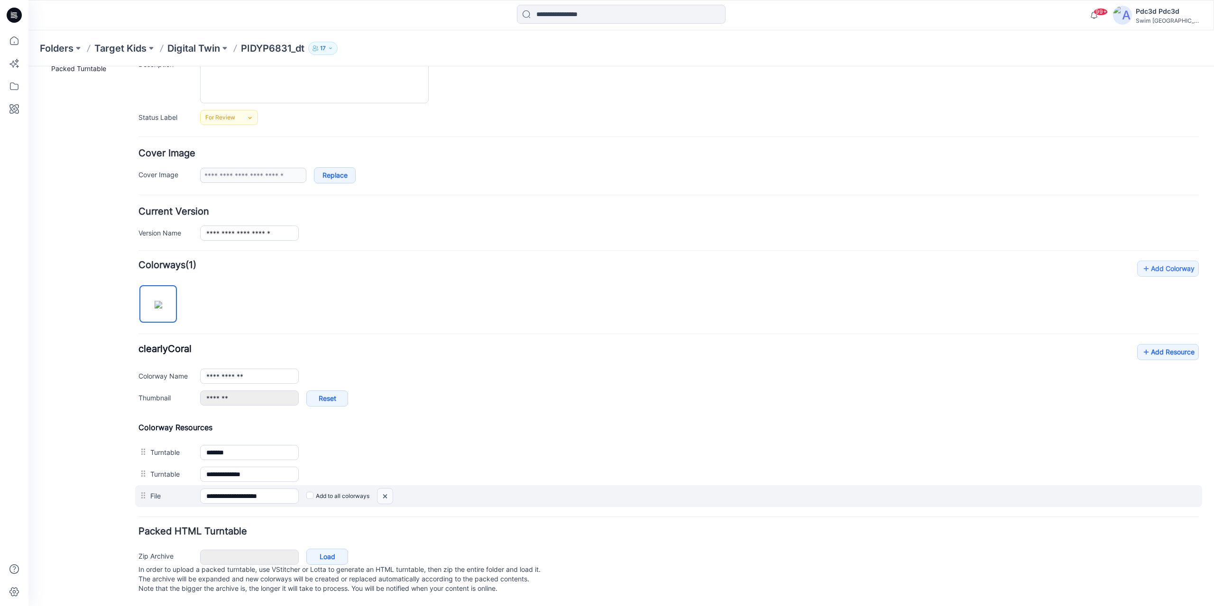
drag, startPoint x: 385, startPoint y: 486, endPoint x: 687, endPoint y: 105, distance: 486.9
click at [385, 489] on img at bounding box center [384, 497] width 15 height 16
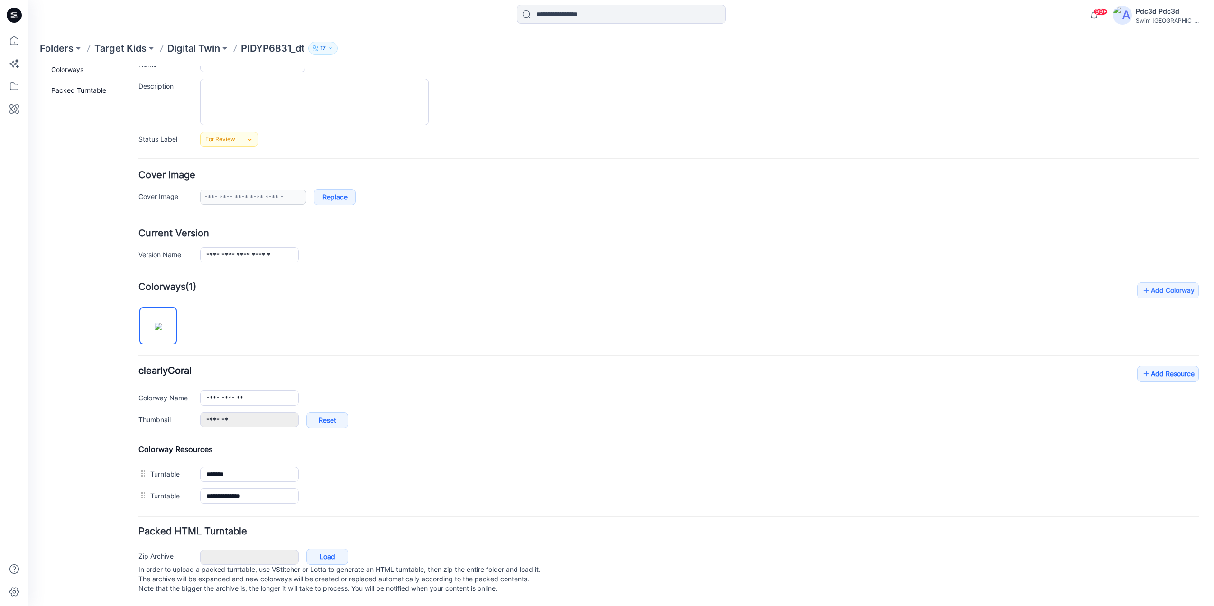
scroll to position [90, 0]
click at [1158, 366] on link "Add Resource" at bounding box center [1168, 374] width 62 height 16
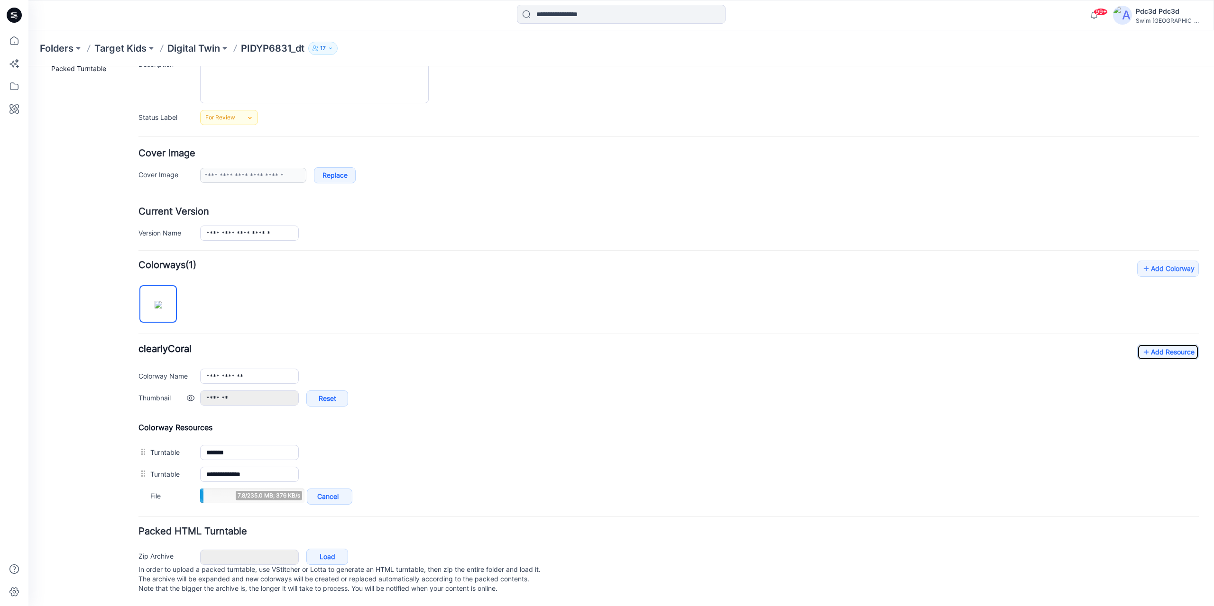
scroll to position [111, 0]
